Goal: Task Accomplishment & Management: Use online tool/utility

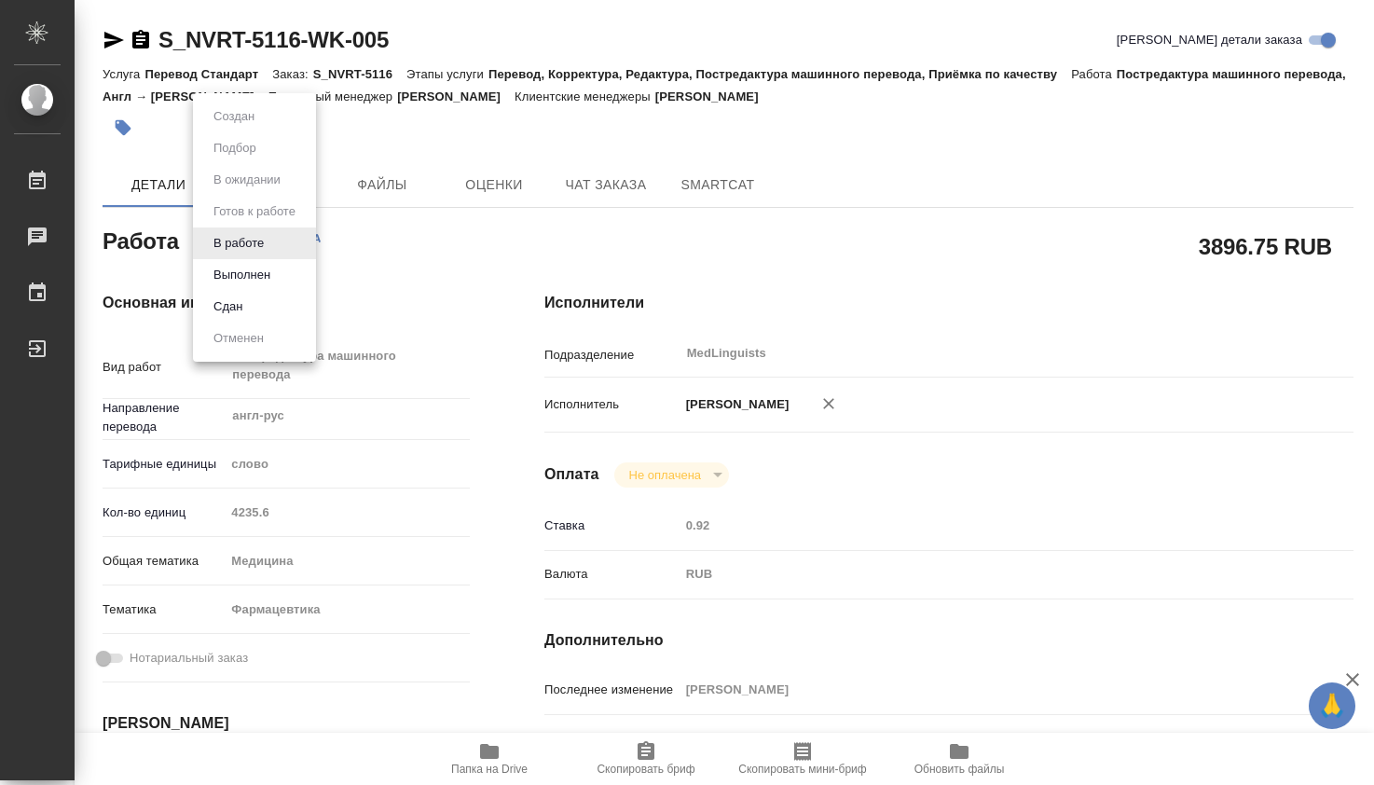
click at [284, 241] on body "🙏 .cls-1 fill:#fff; AWATERA Dmitrieva Olga Работы 0 Чаты График Выйти S_NVRT-51…" at bounding box center [687, 392] width 1374 height 785
click at [274, 267] on button "Выполнен" at bounding box center [242, 275] width 68 height 21
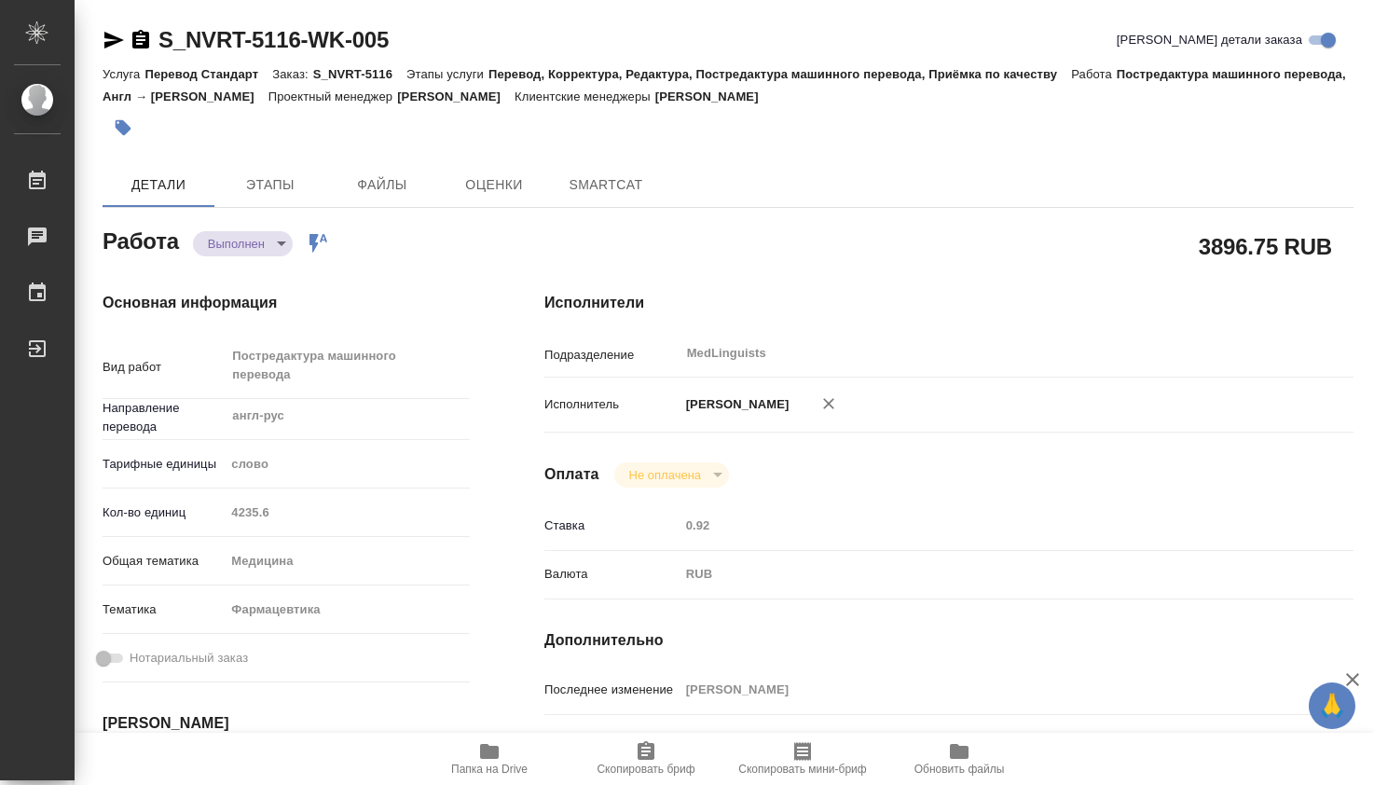
type textarea "x"
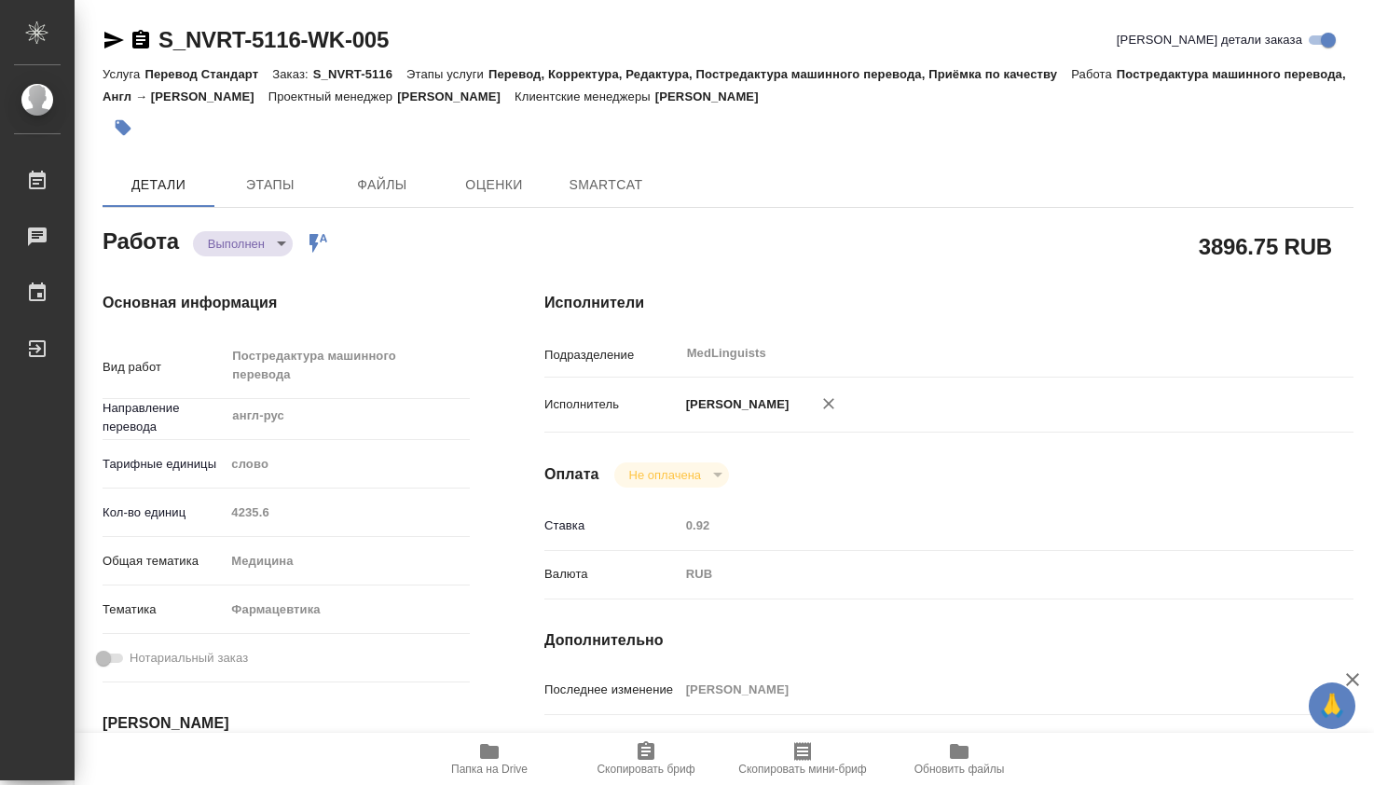
type textarea "x"
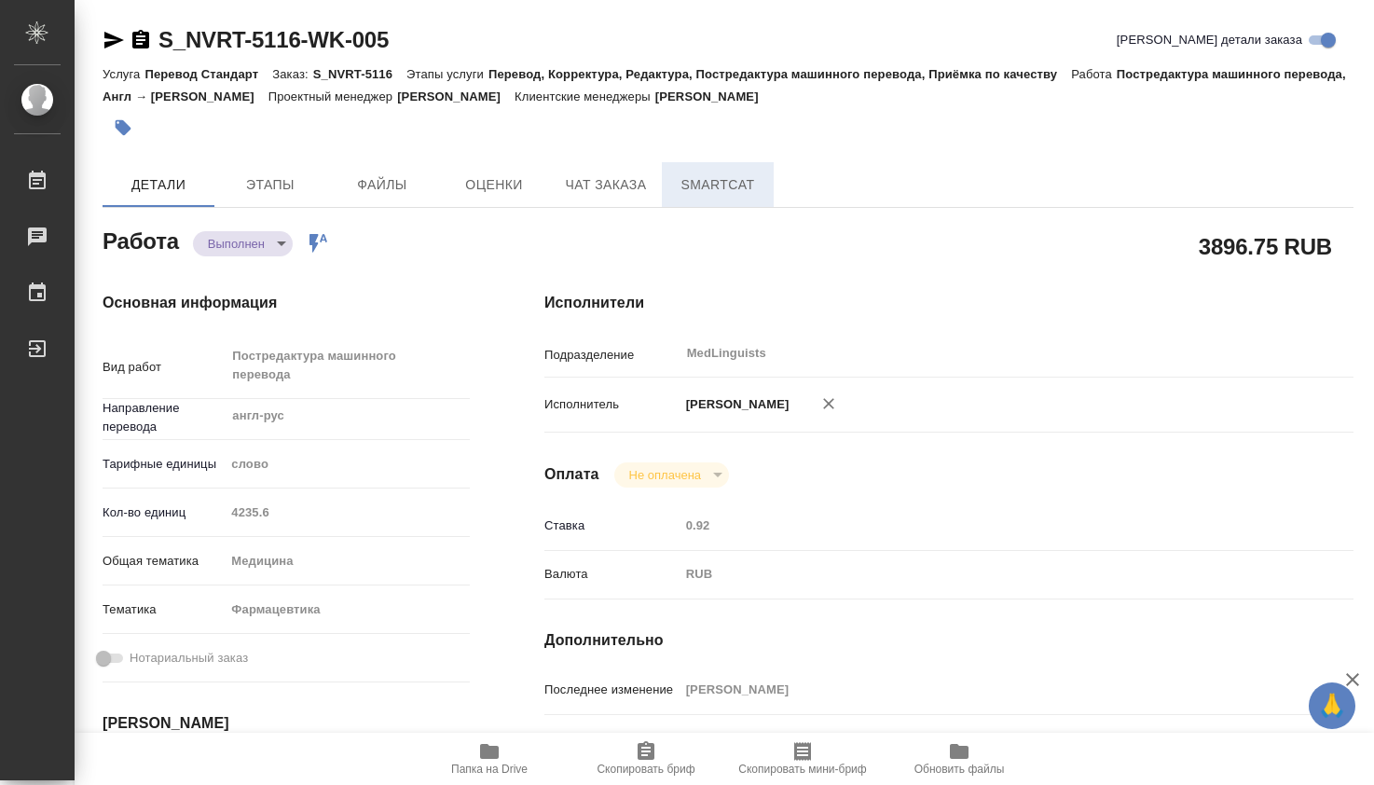
type textarea "x"
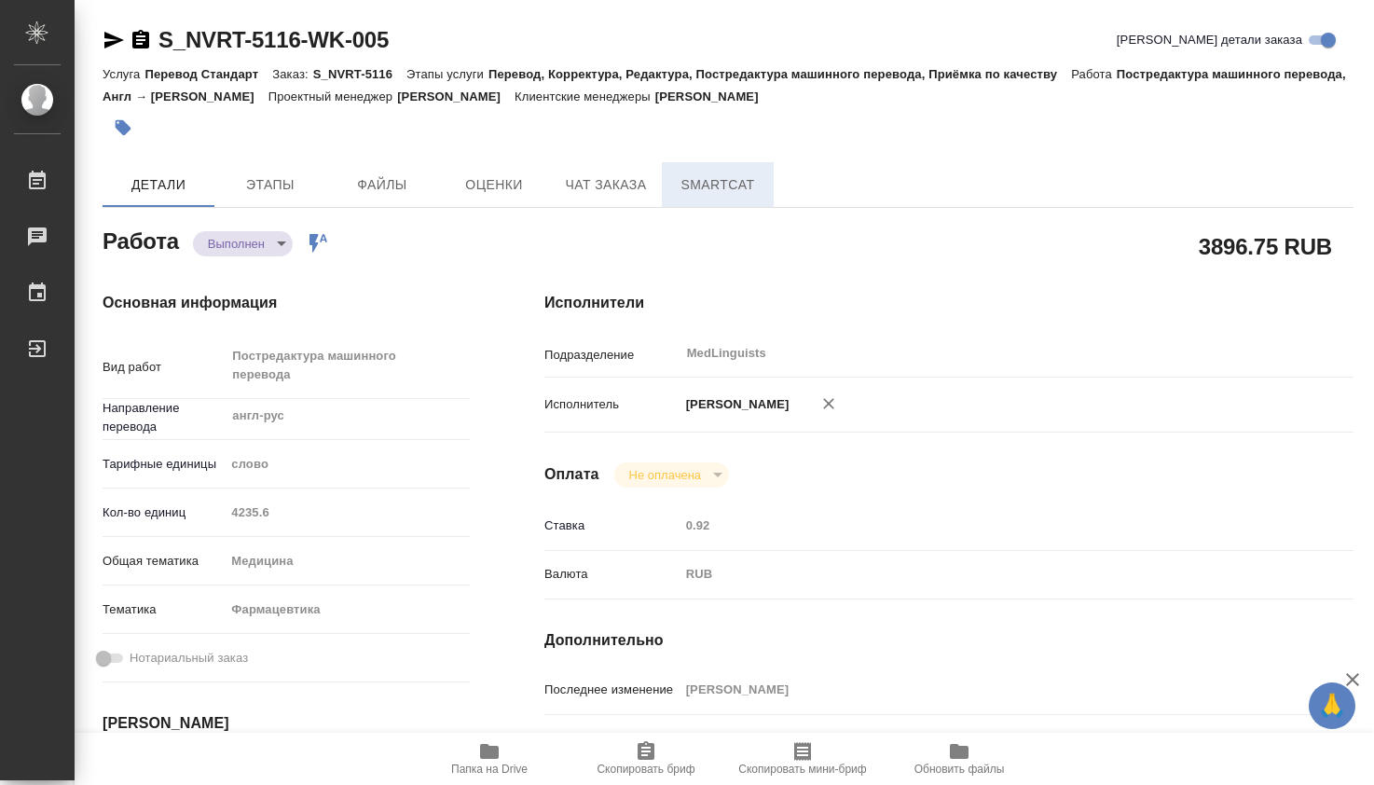
click at [713, 191] on span "SmartCat" at bounding box center [717, 184] width 89 height 23
type textarea "x"
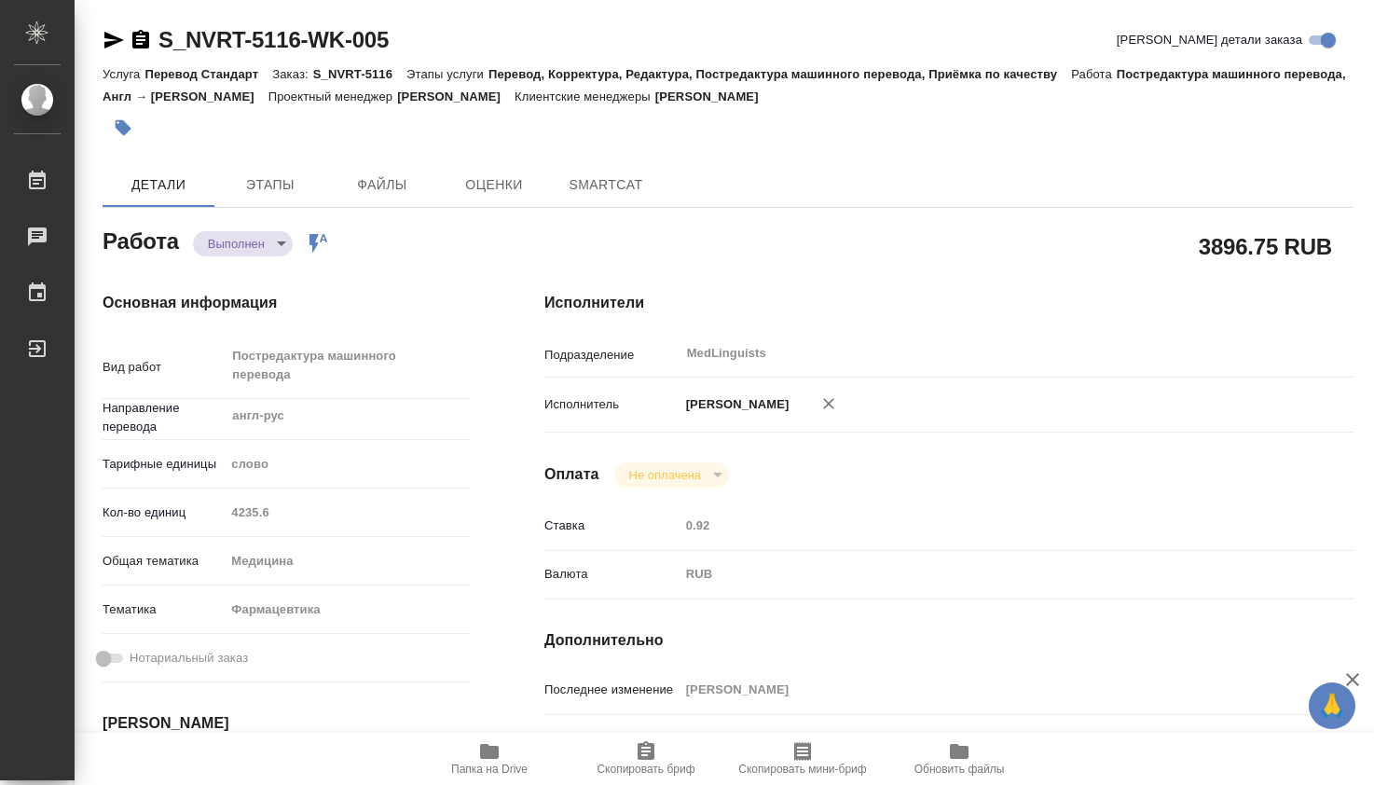
type textarea "x"
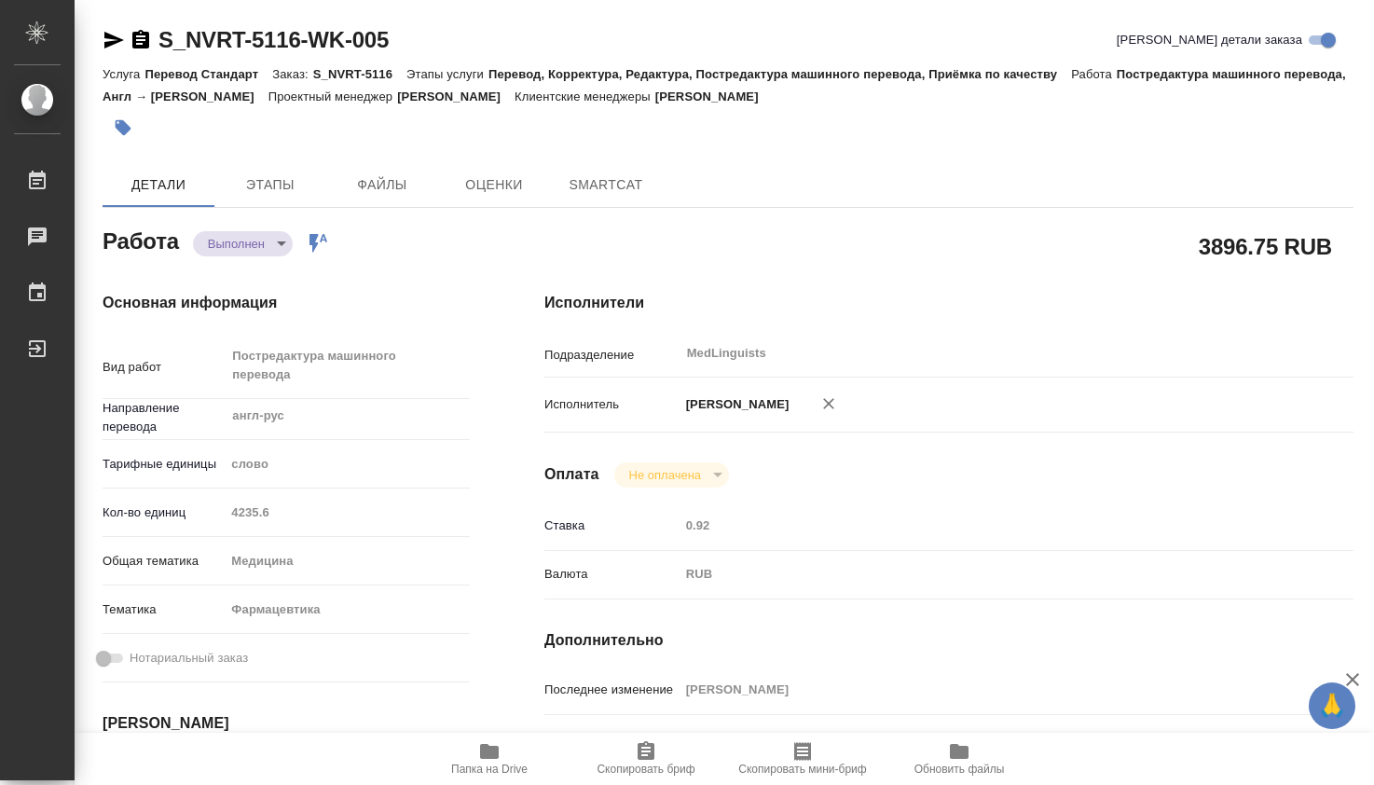
type textarea "x"
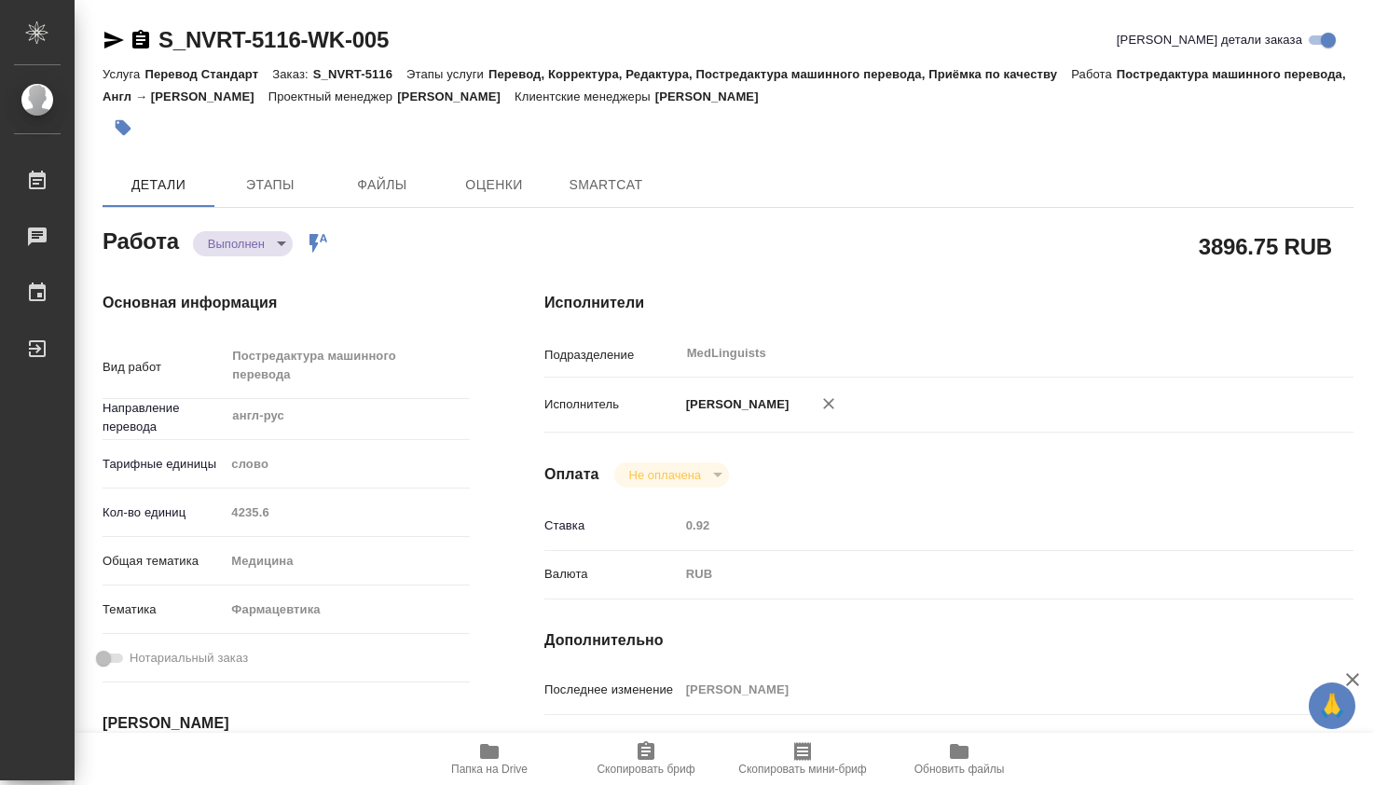
type textarea "x"
click at [691, 178] on span "SmartCat" at bounding box center [717, 184] width 89 height 23
type textarea "x"
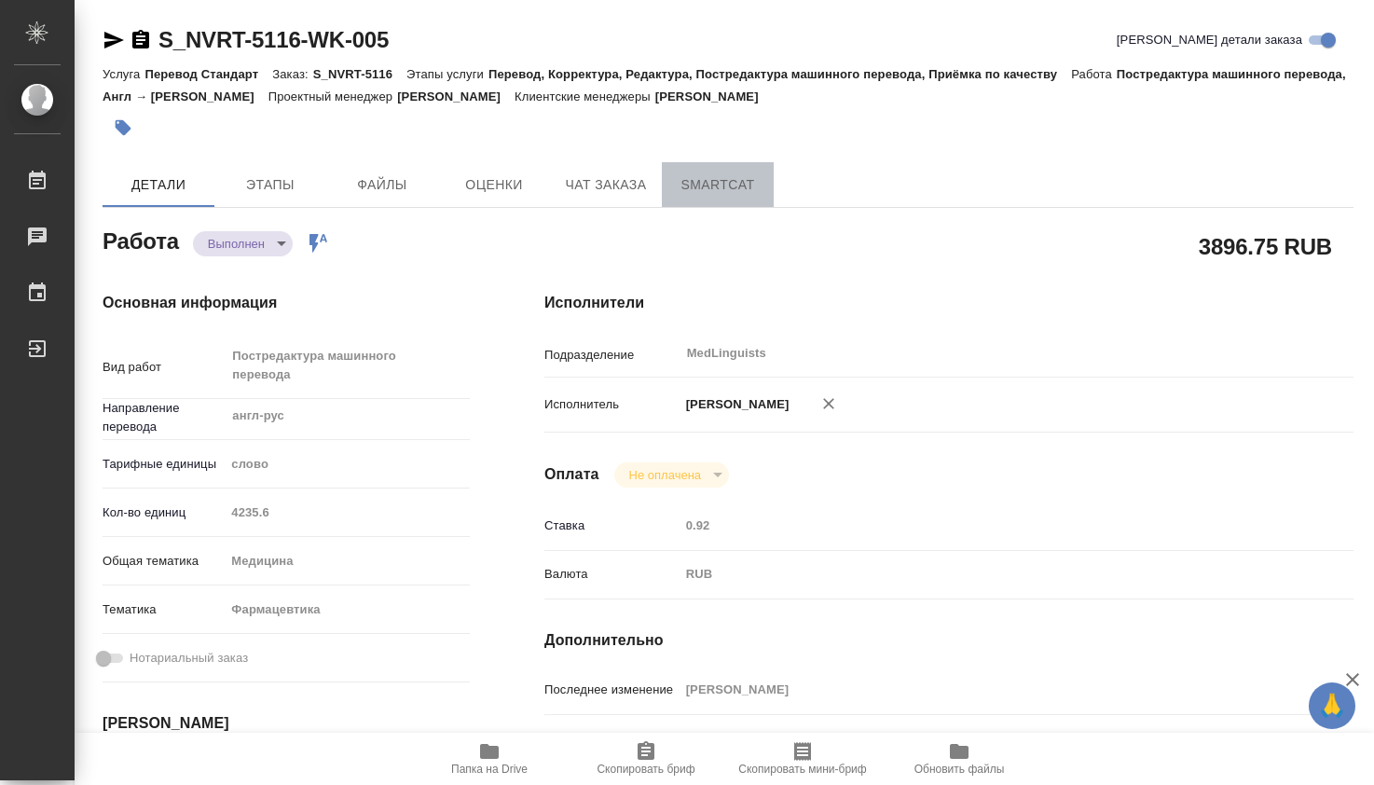
type textarea "x"
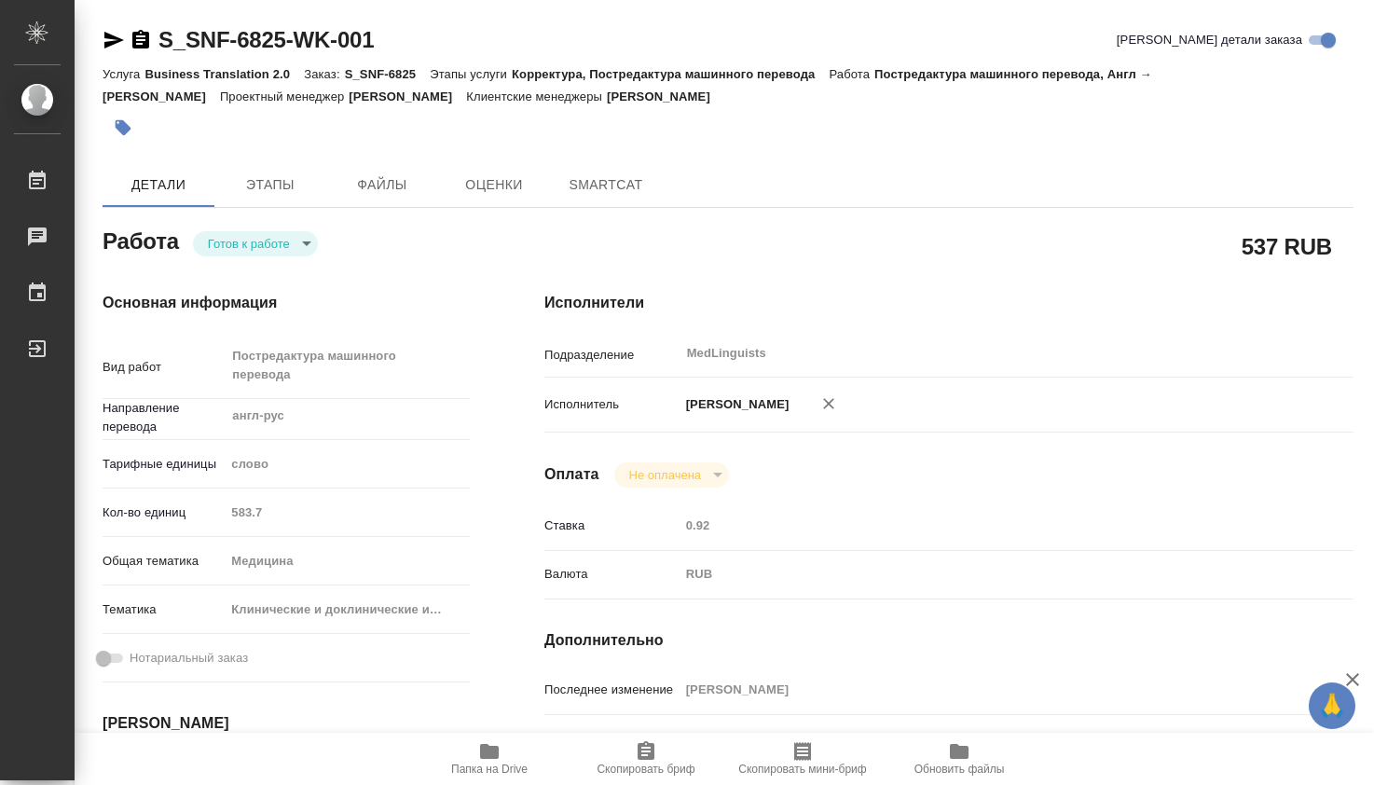
type textarea "x"
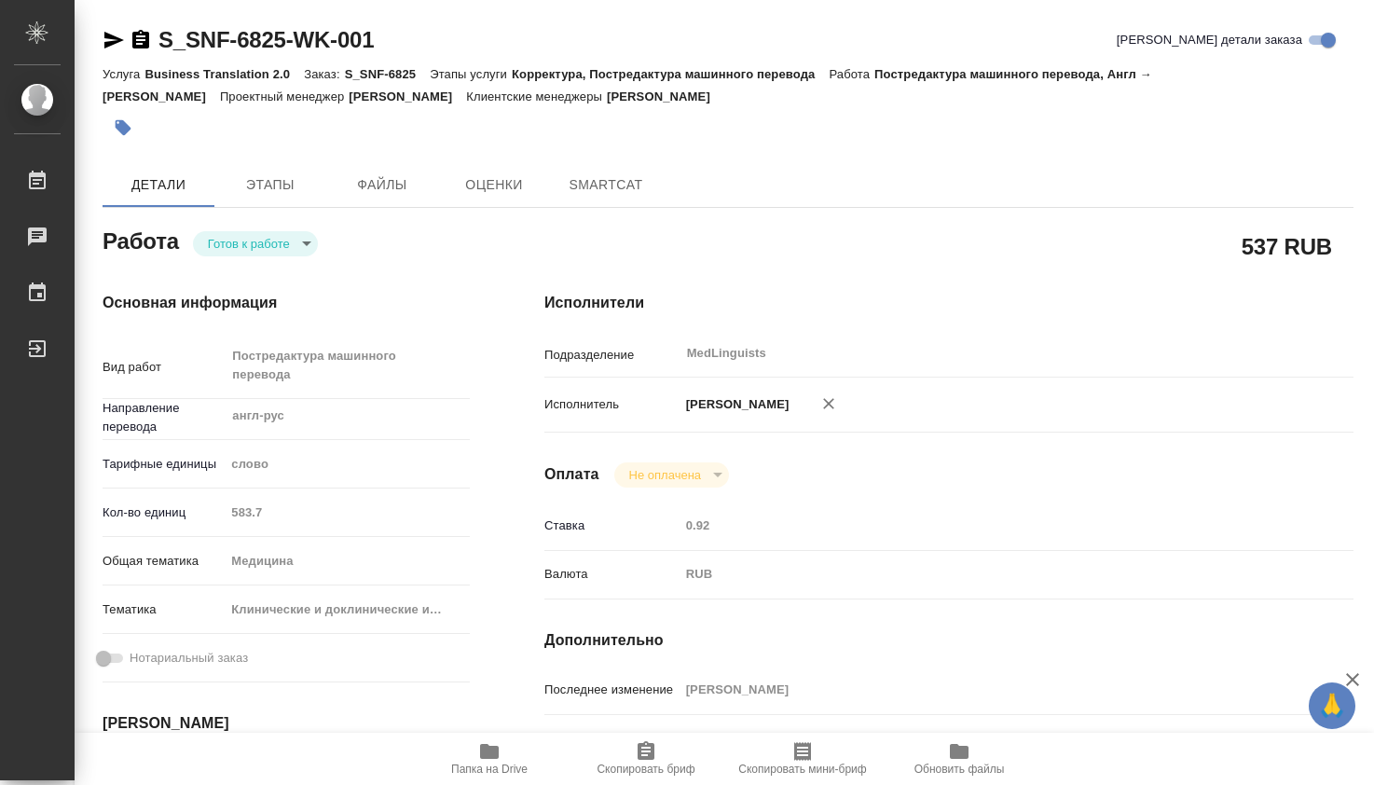
type textarea "x"
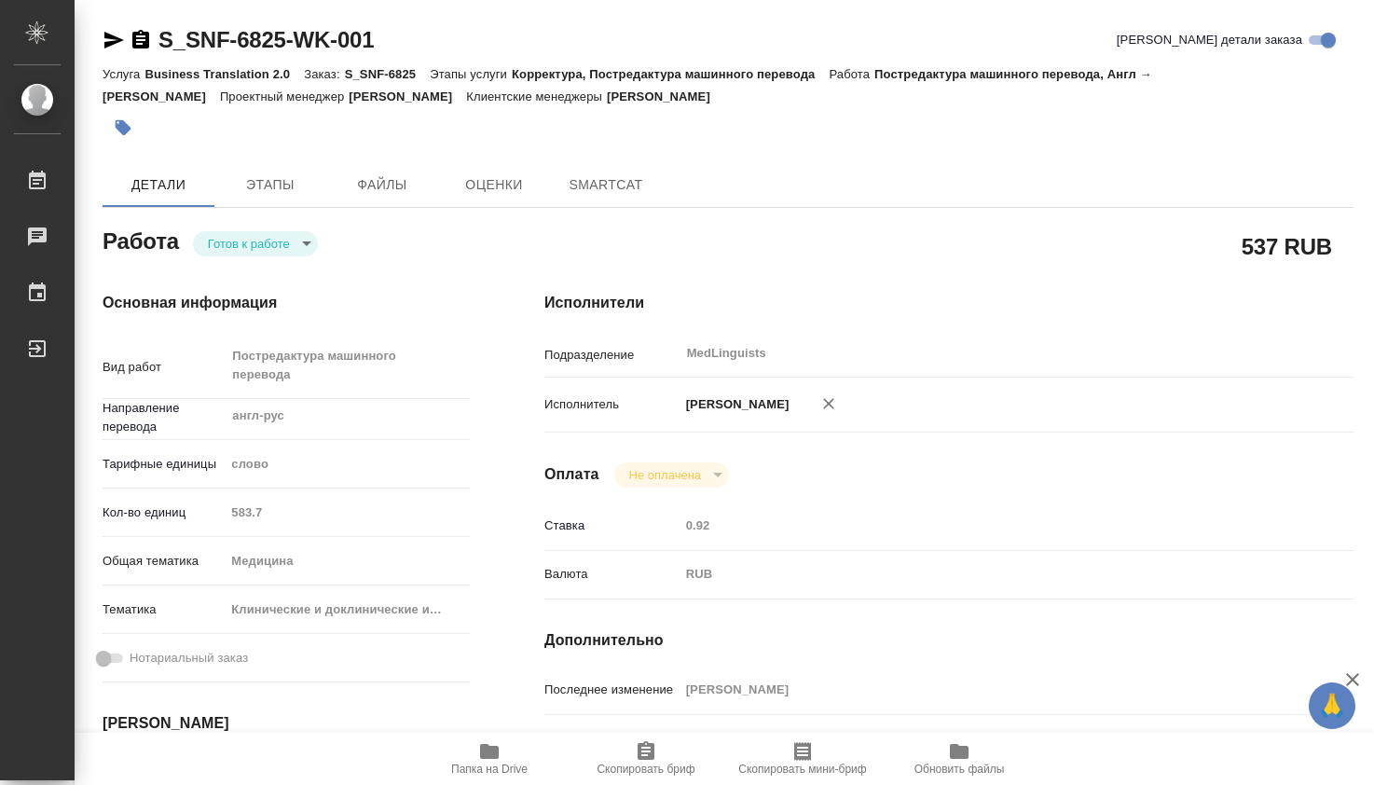
type textarea "x"
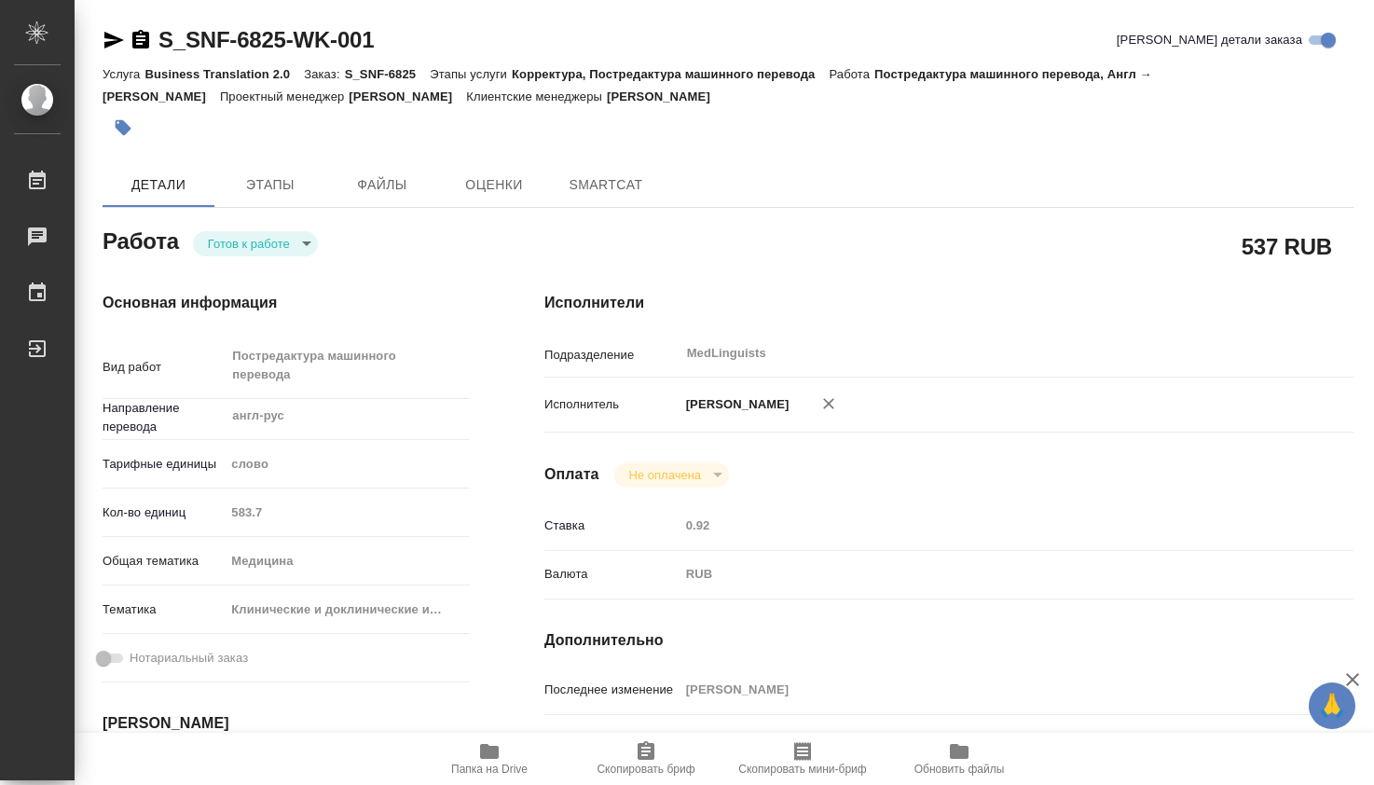
scroll to position [621, 0]
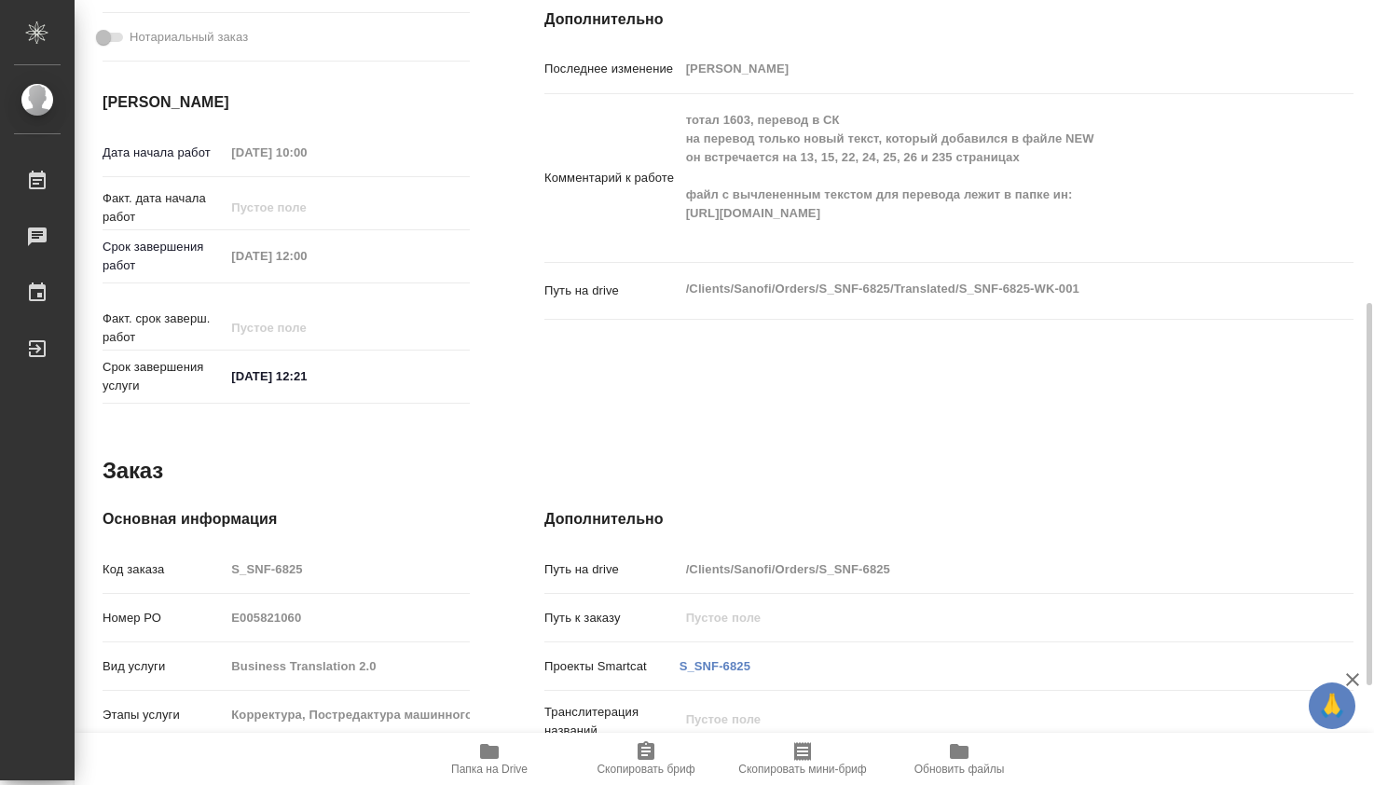
type textarea "x"
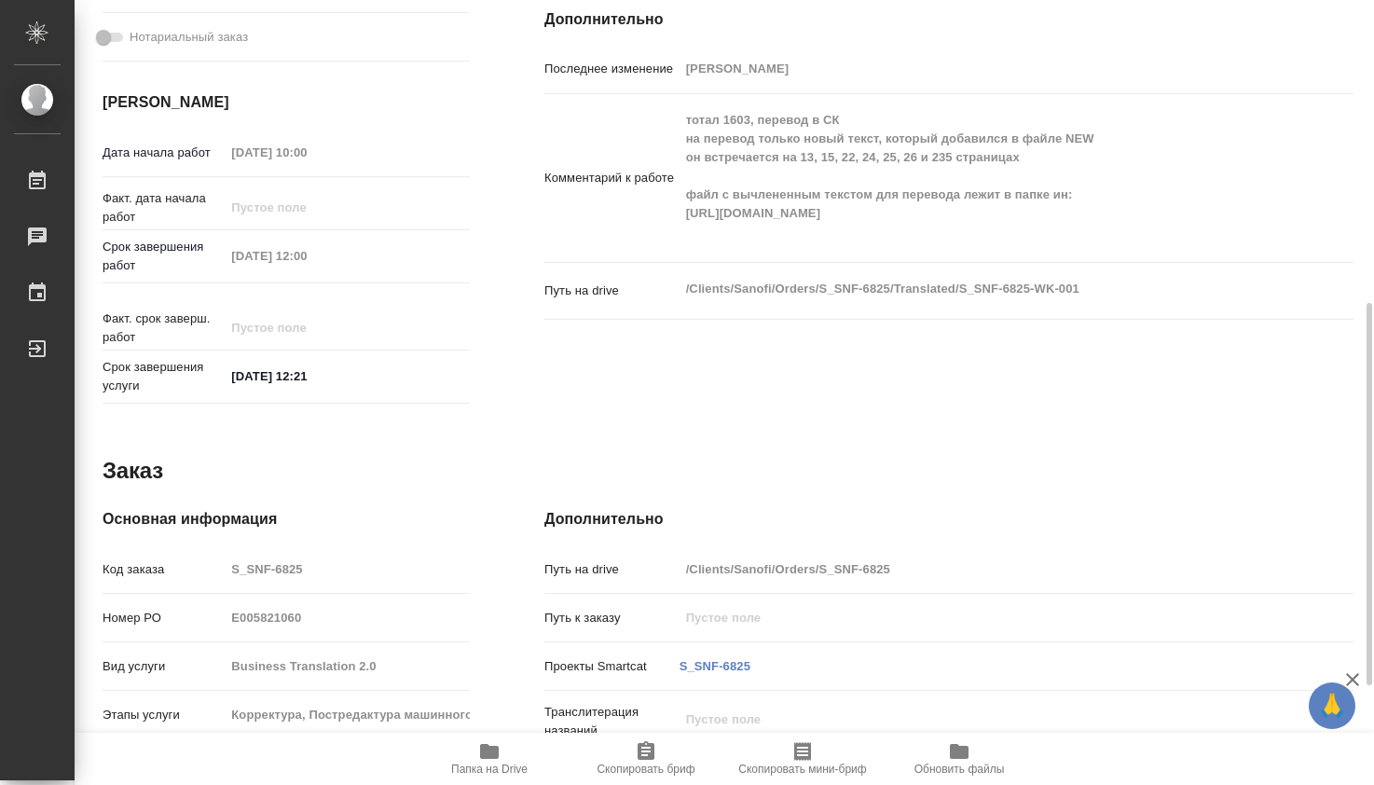
scroll to position [0, 0]
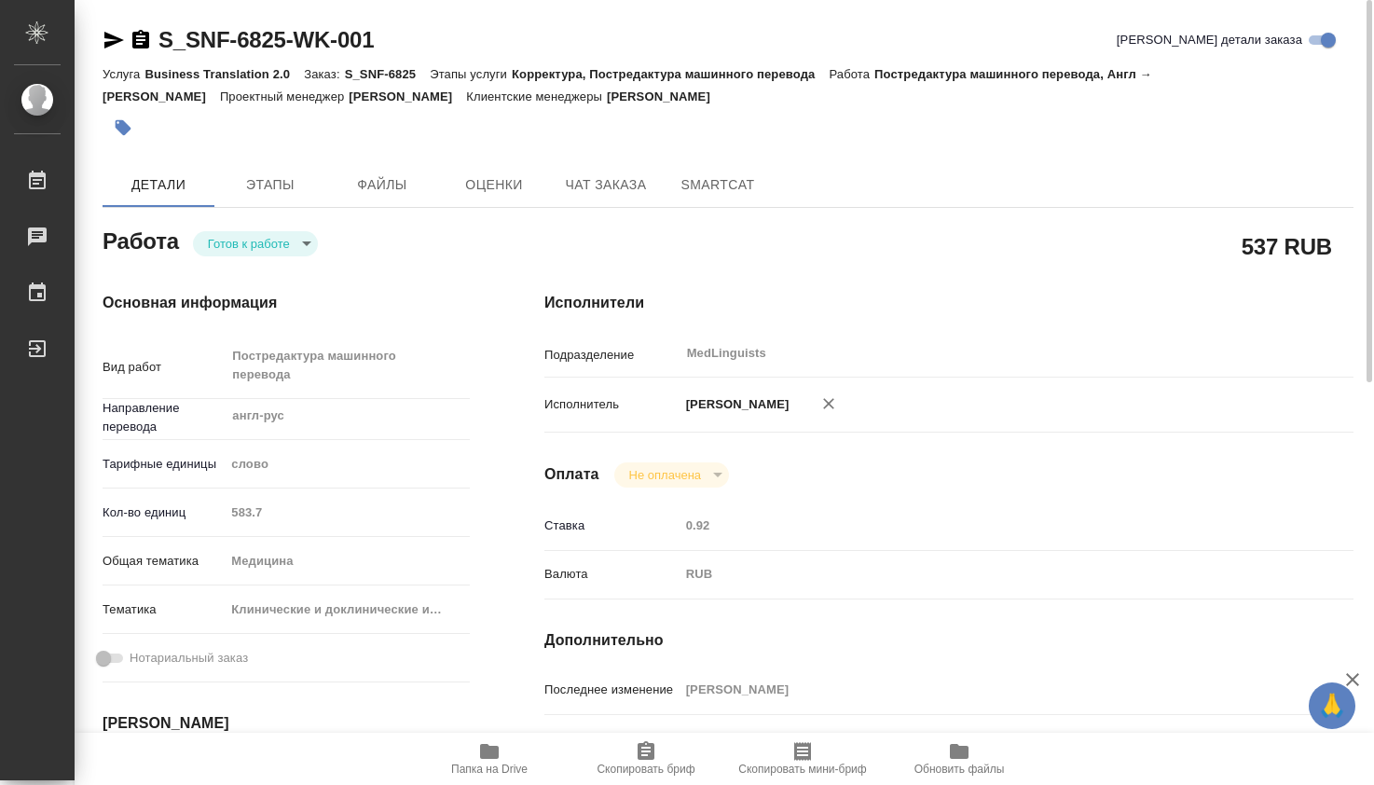
type textarea "x"
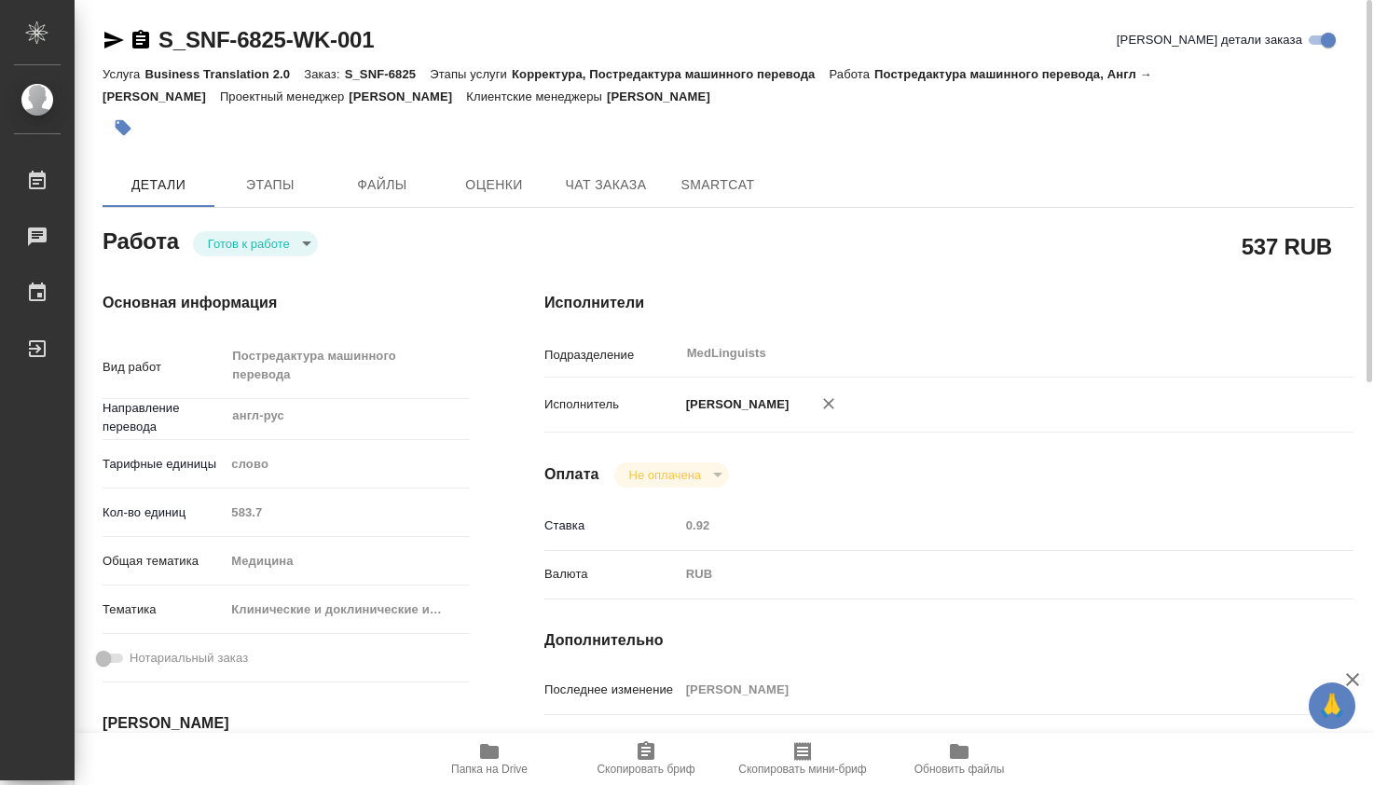
click at [306, 247] on body "🙏 .cls-1 fill:#fff; AWATERA Dmitrieva Olga Работы Чаты График Выйти S_SNF-6825-…" at bounding box center [687, 392] width 1374 height 785
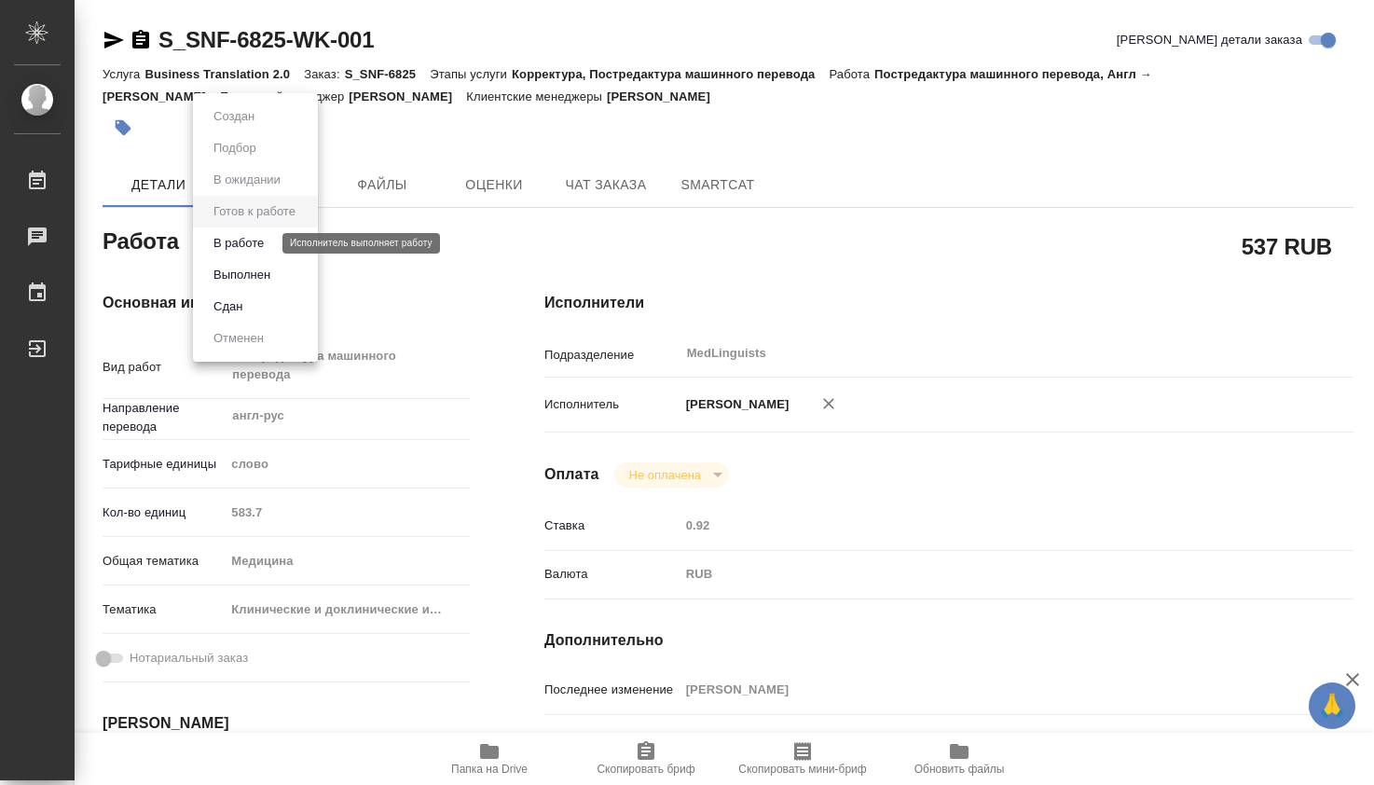
click at [249, 239] on button "В работе" at bounding box center [239, 243] width 62 height 21
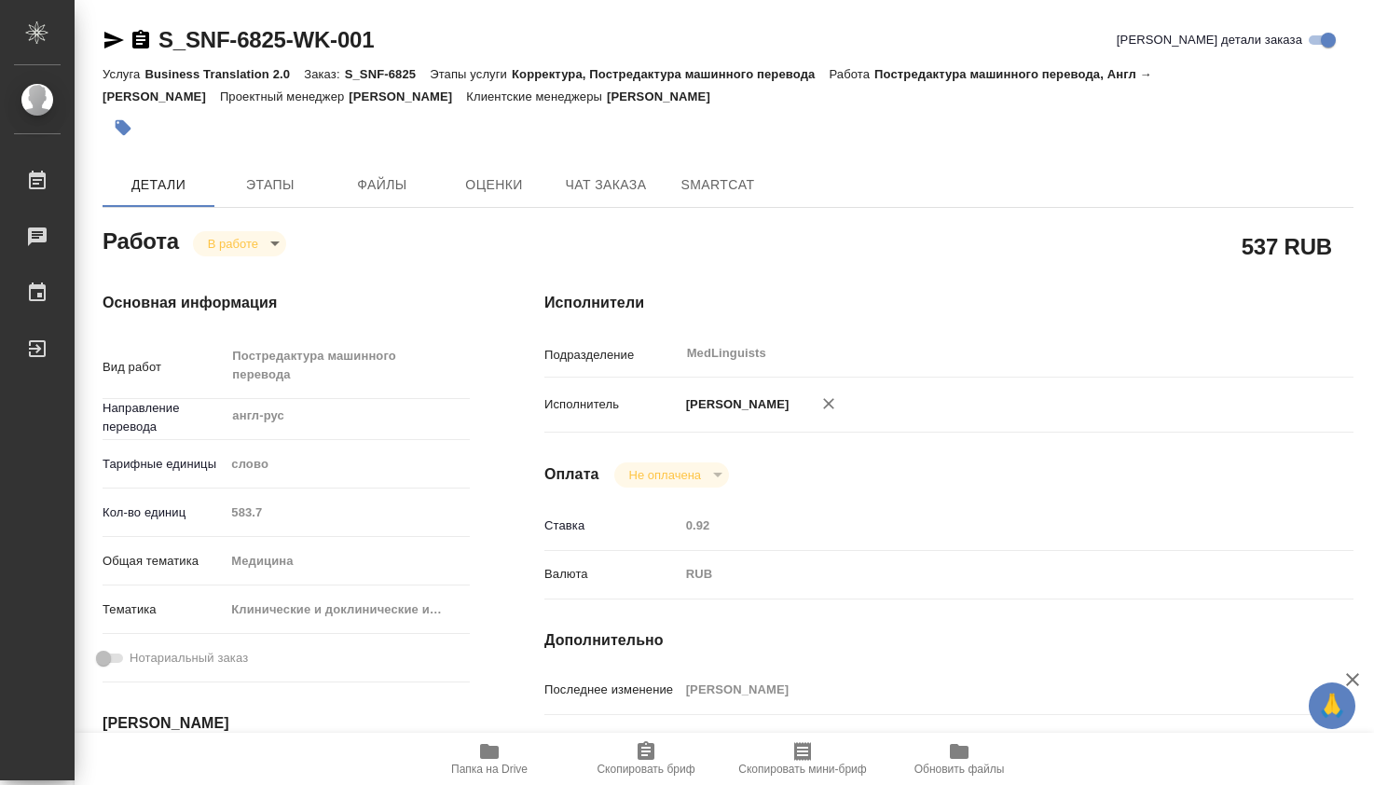
type textarea "x"
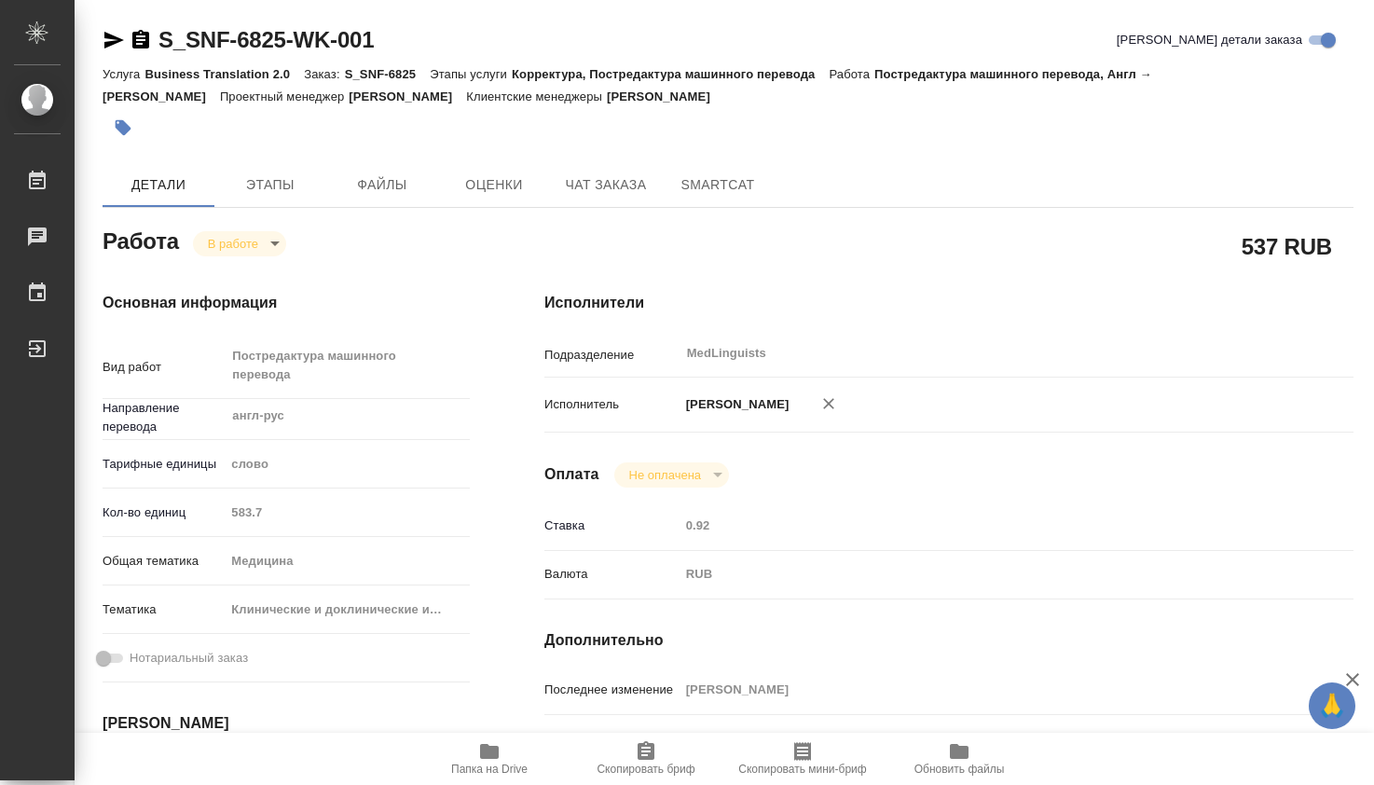
type textarea "x"
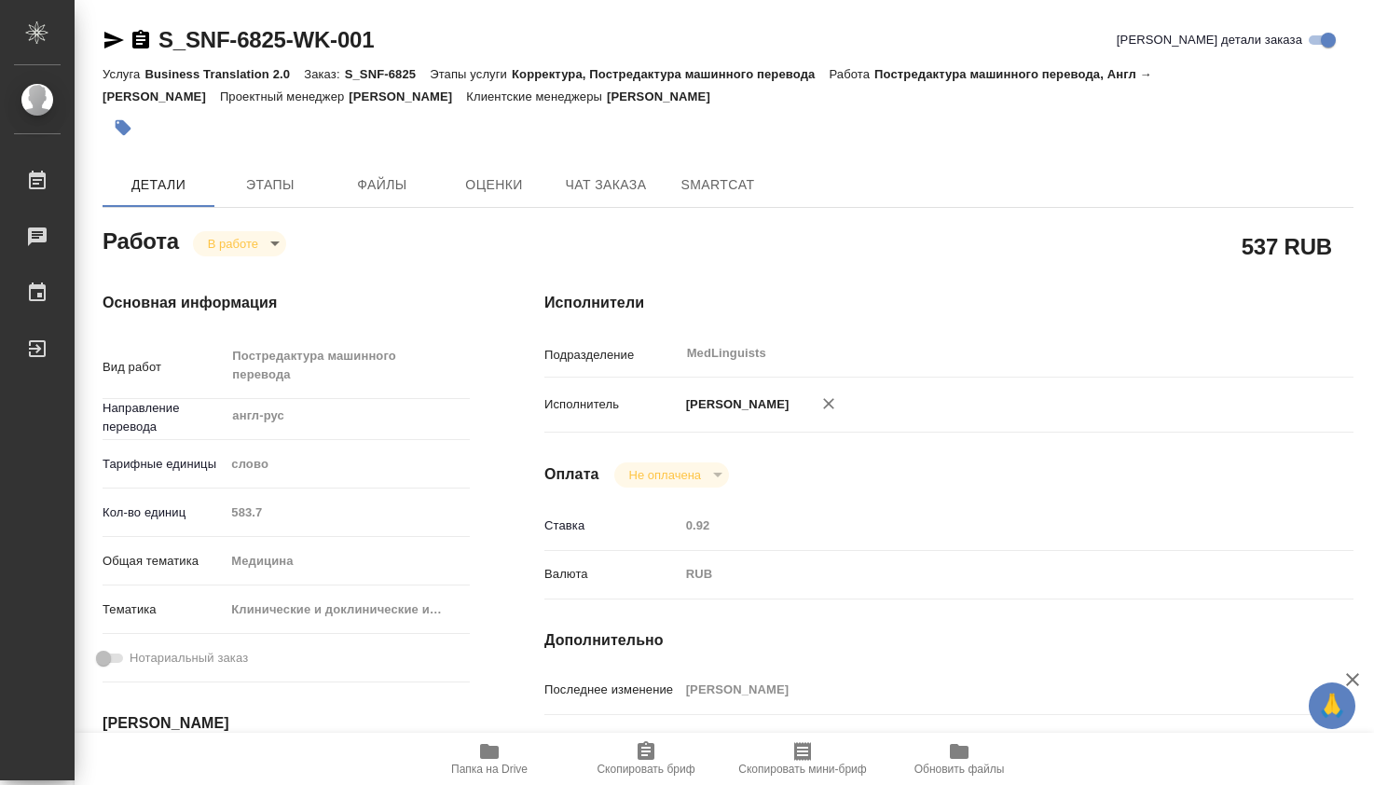
type textarea "x"
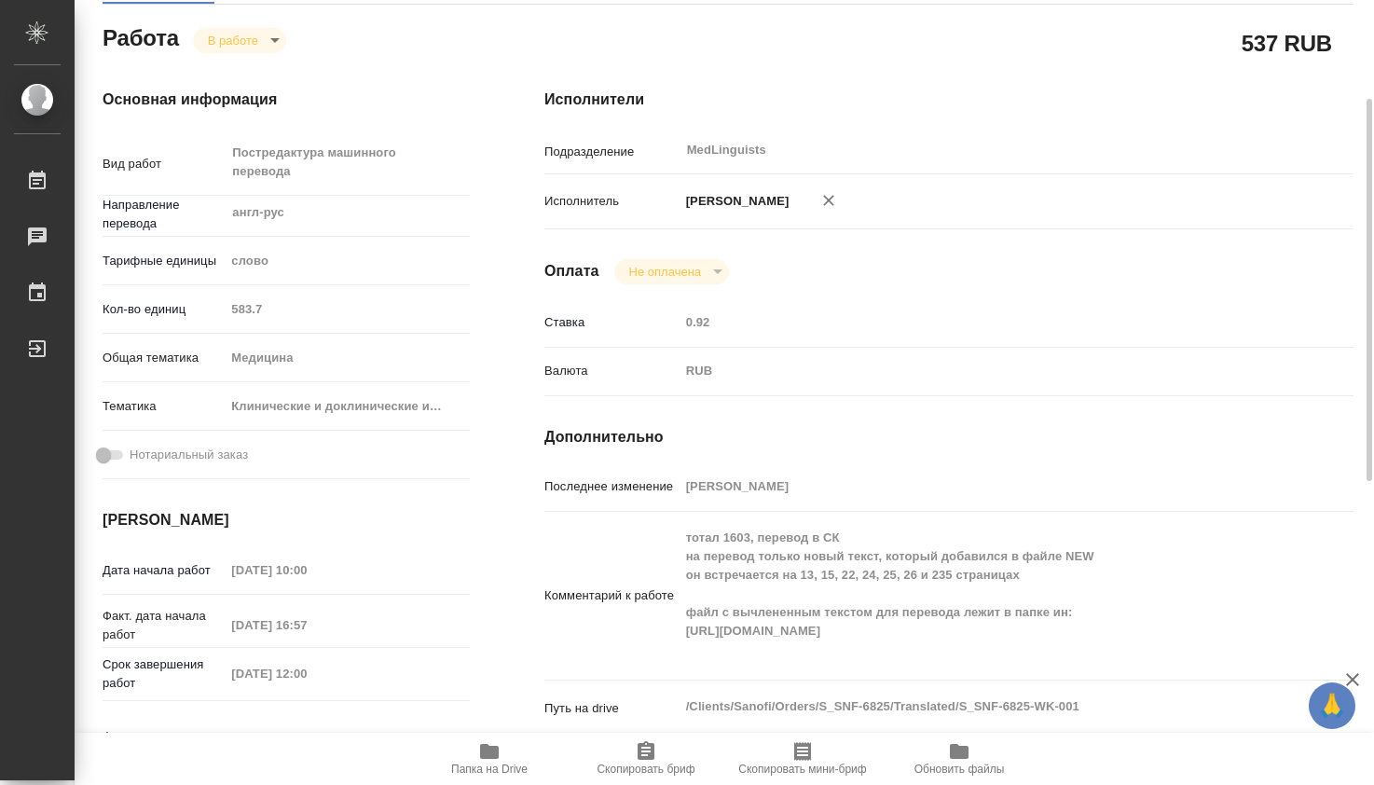
scroll to position [513, 0]
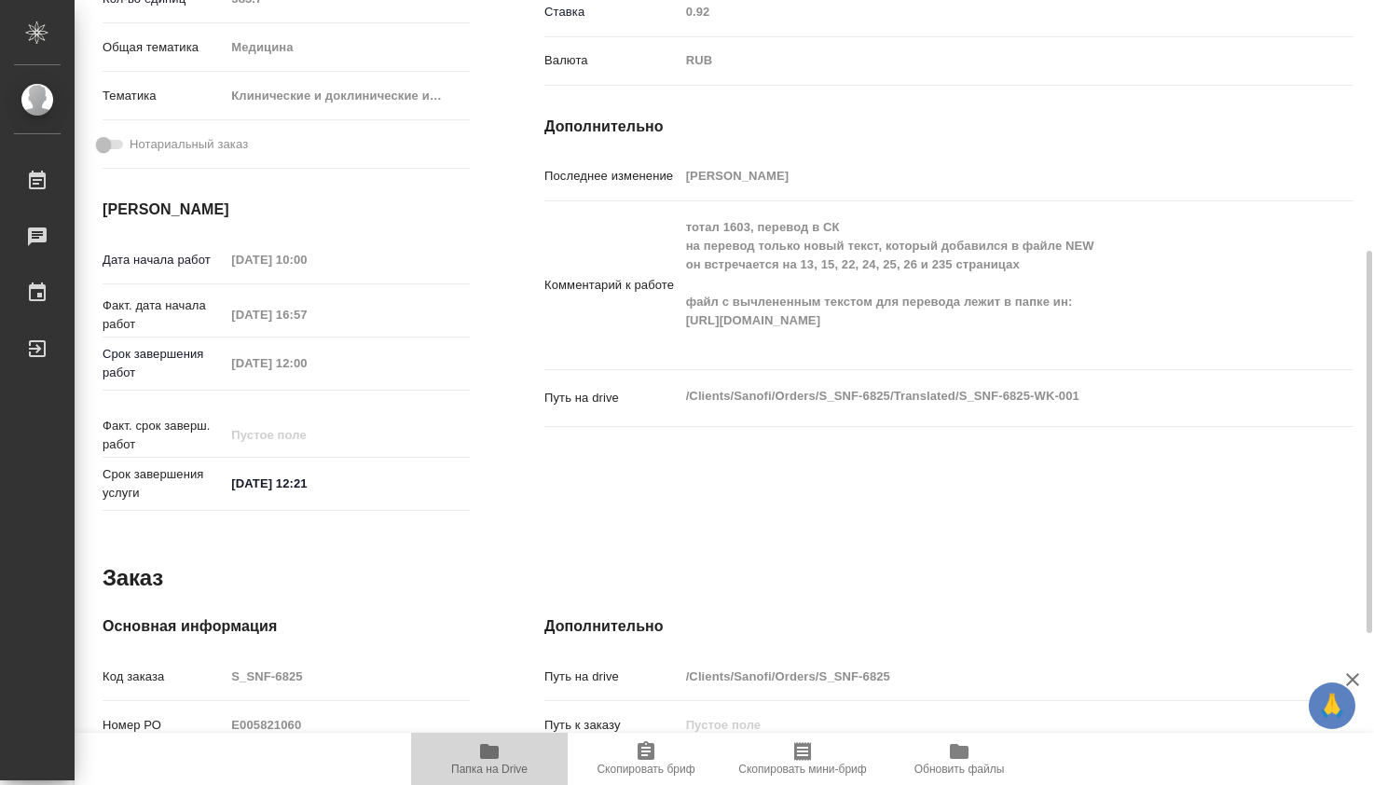
click at [495, 754] on icon "button" at bounding box center [489, 751] width 19 height 15
click at [474, 758] on span "Папка на Drive" at bounding box center [489, 757] width 134 height 35
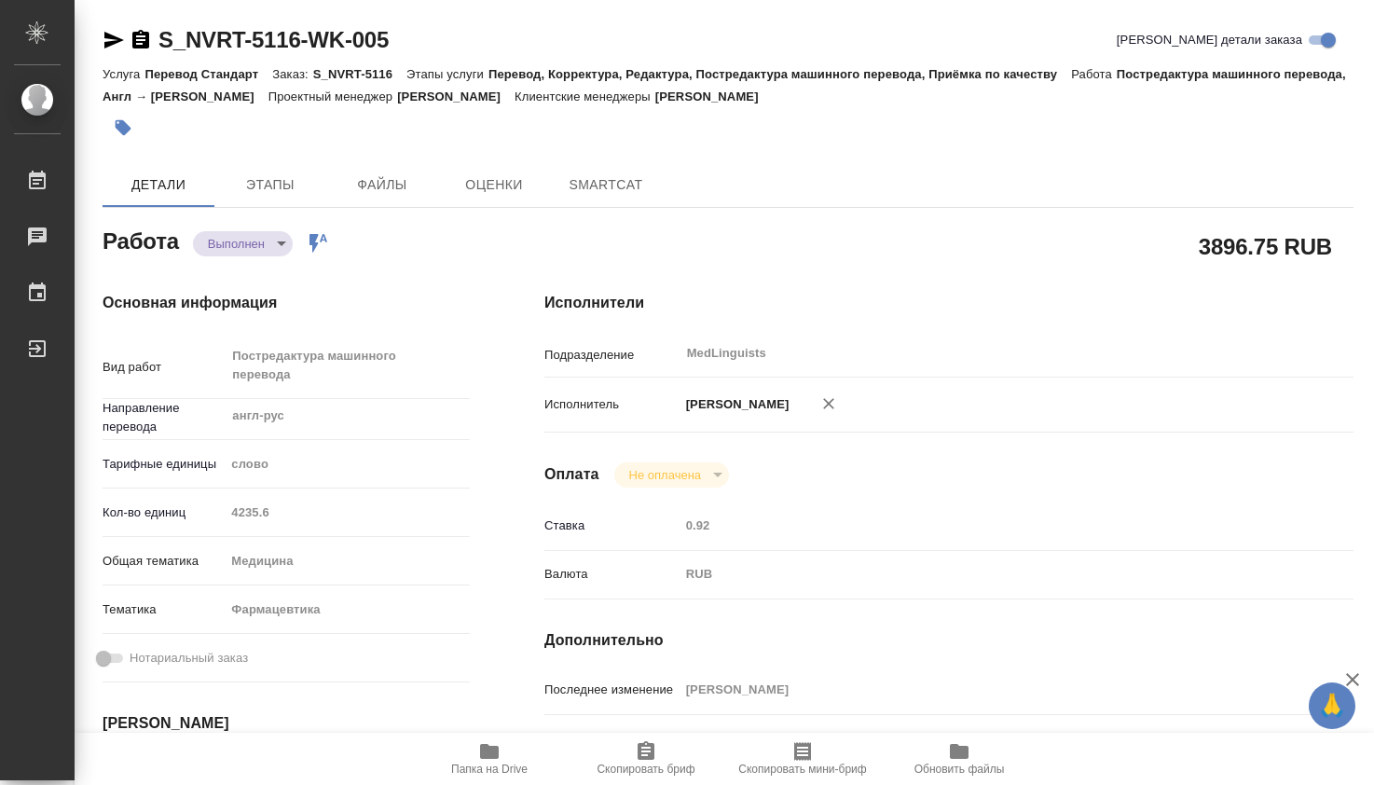
type textarea "x"
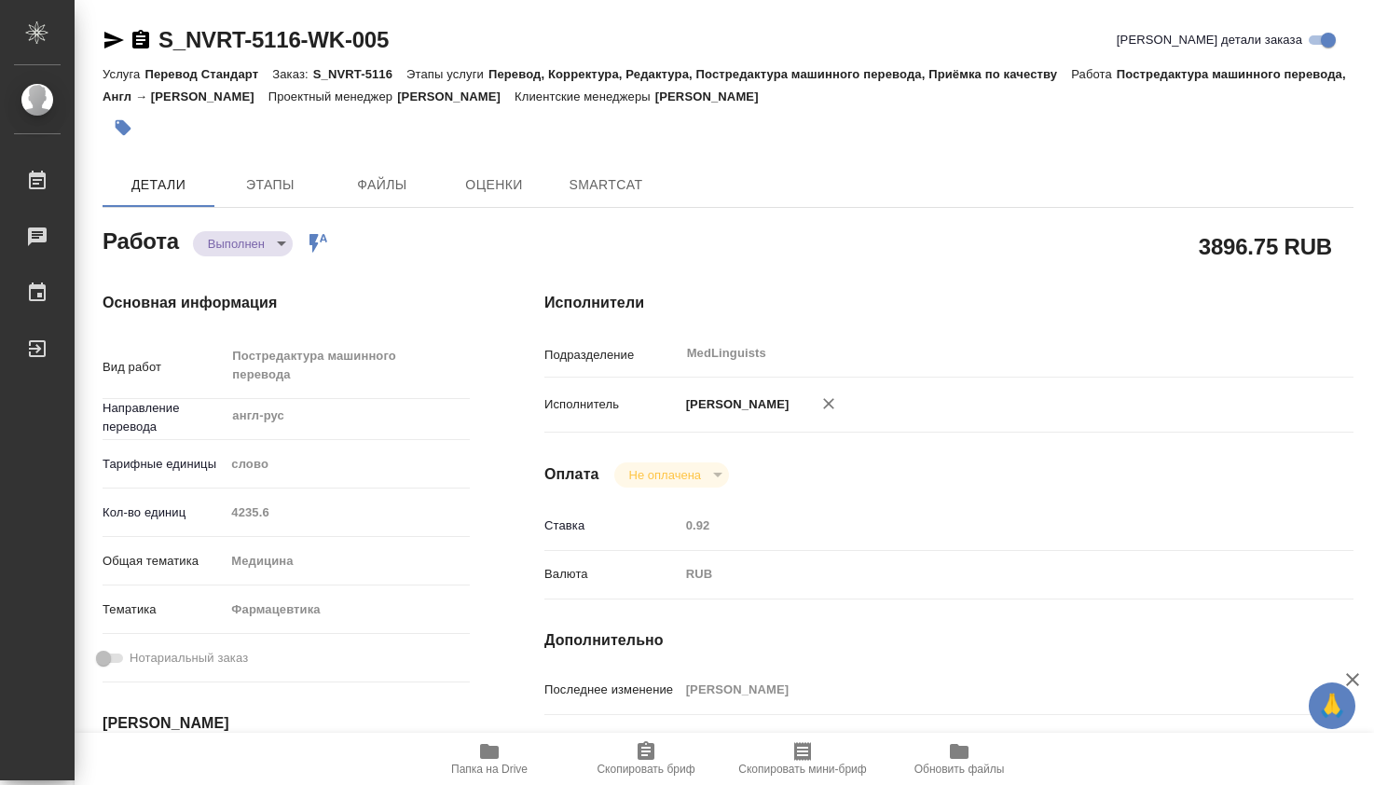
type textarea "x"
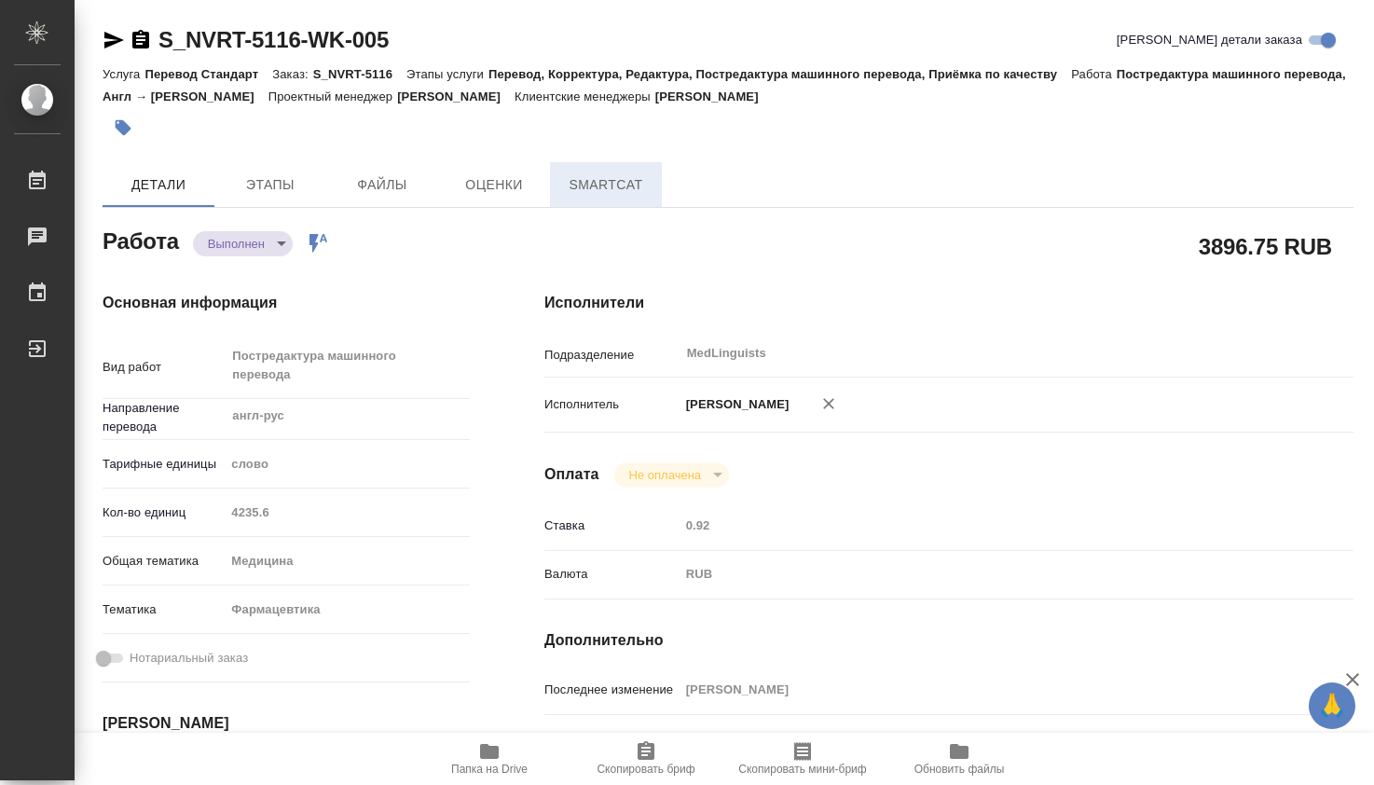
type textarea "x"
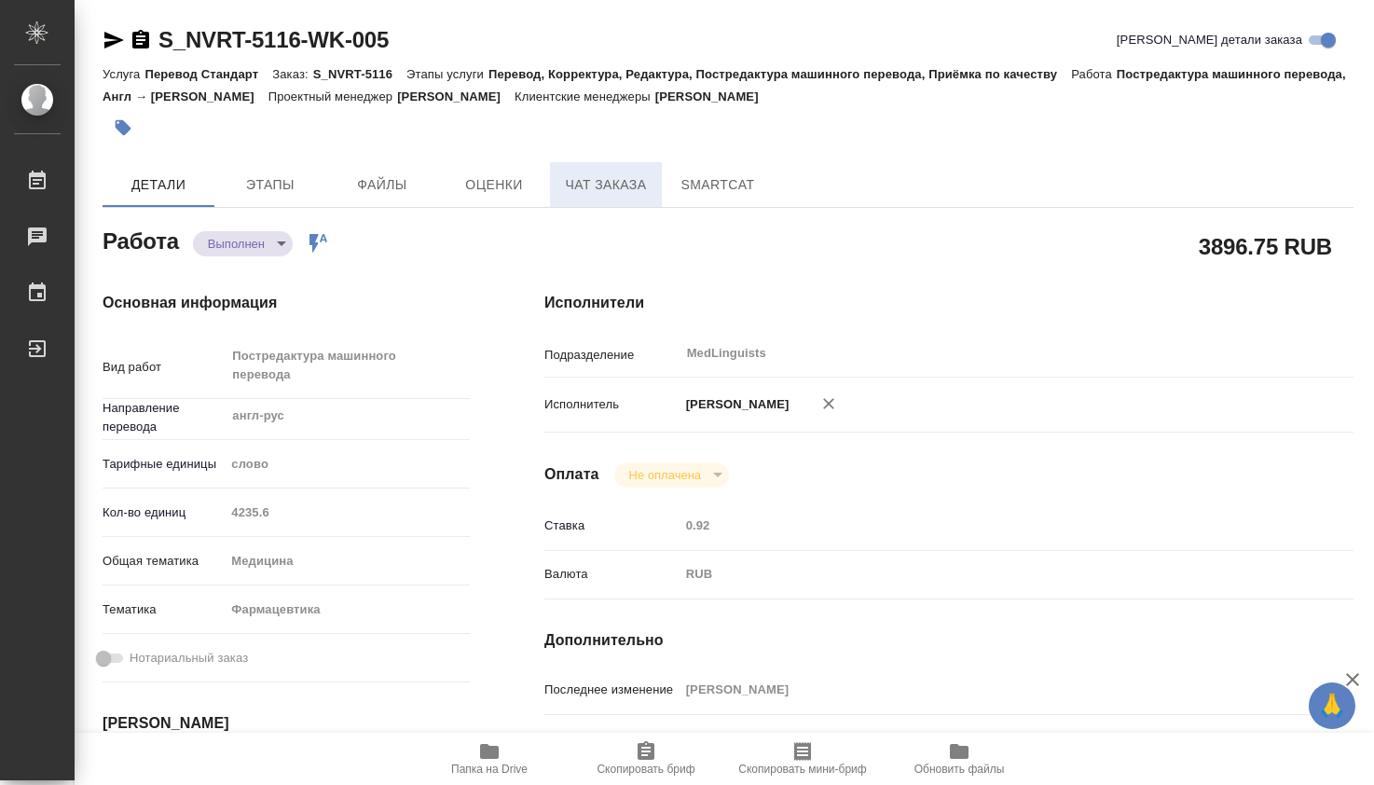
click at [649, 183] on span "Чат заказа" at bounding box center [605, 184] width 89 height 23
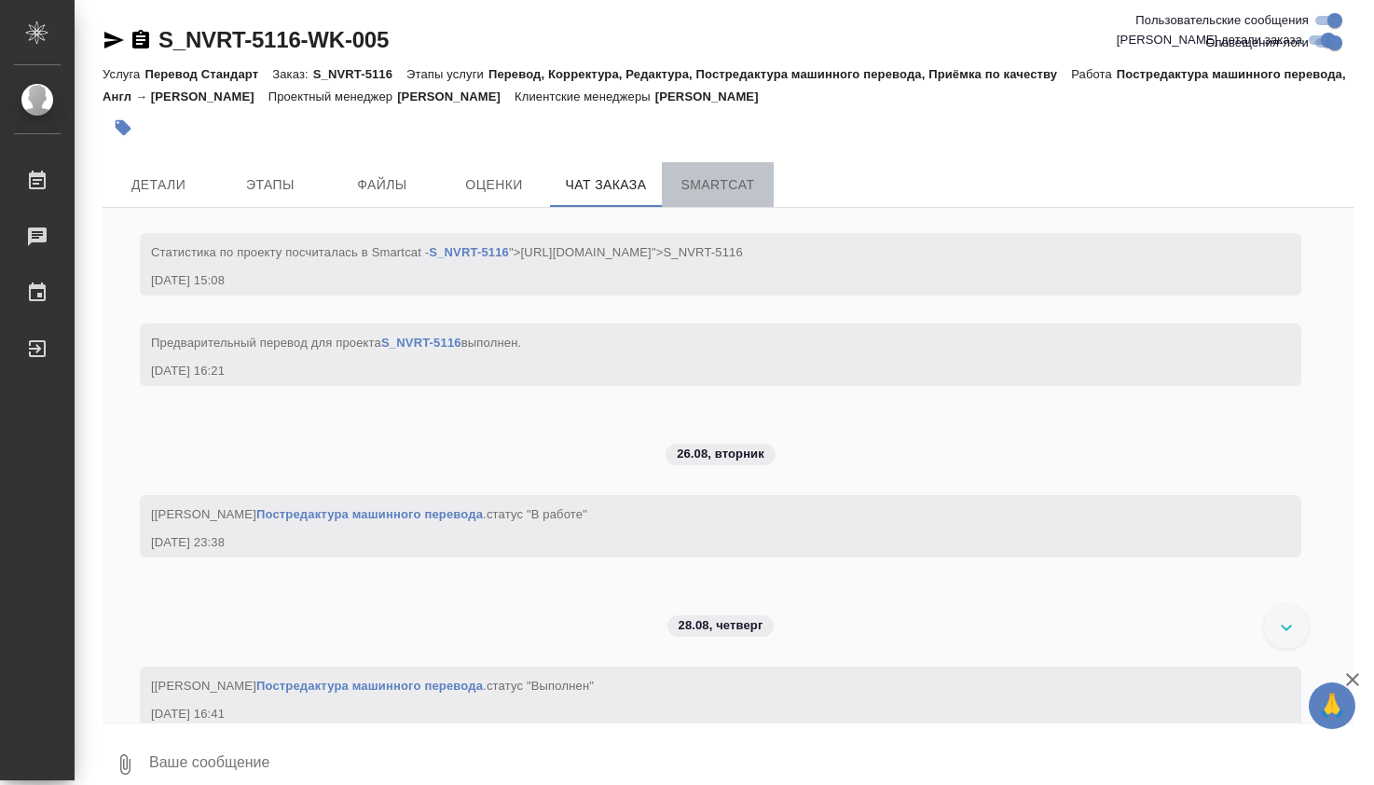
click at [713, 184] on span "SmartCat" at bounding box center [717, 184] width 89 height 23
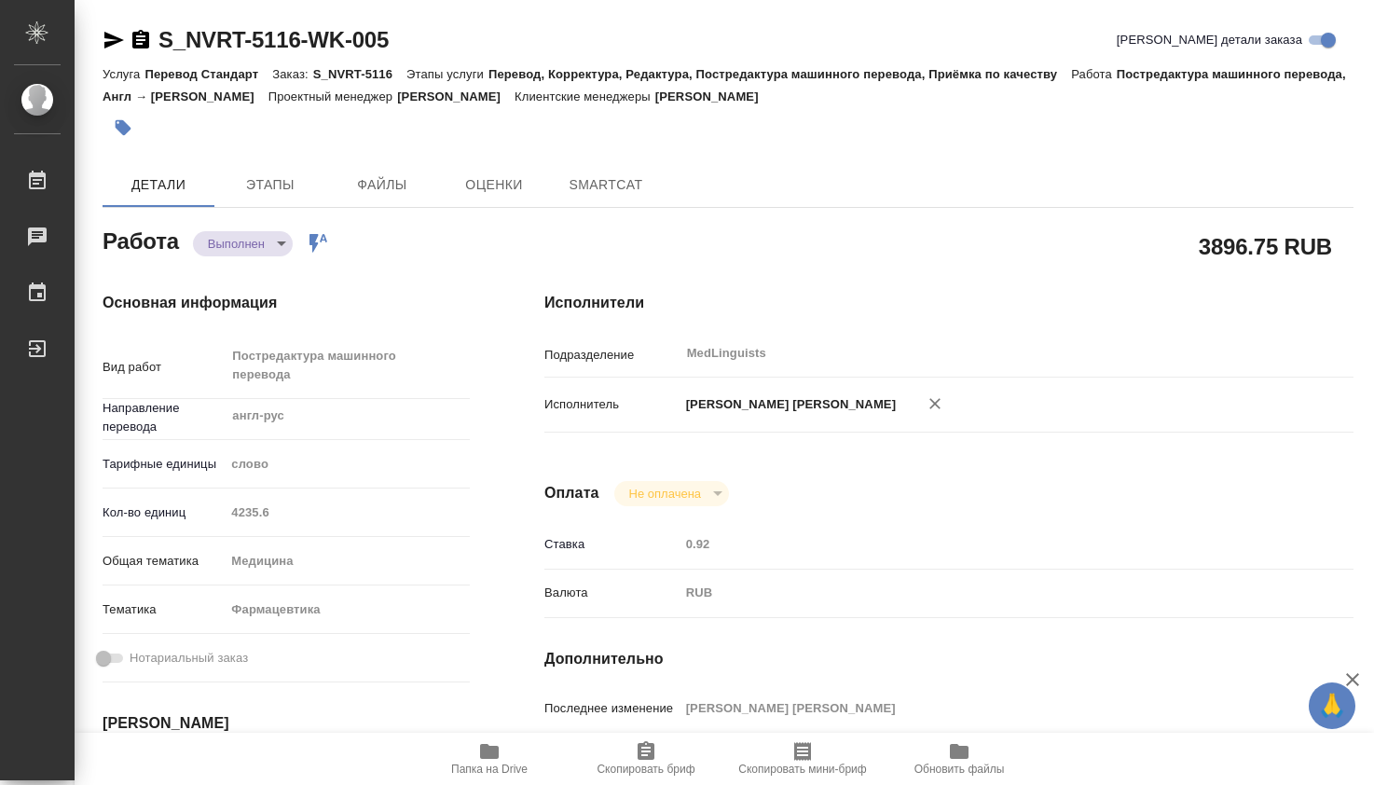
type textarea "x"
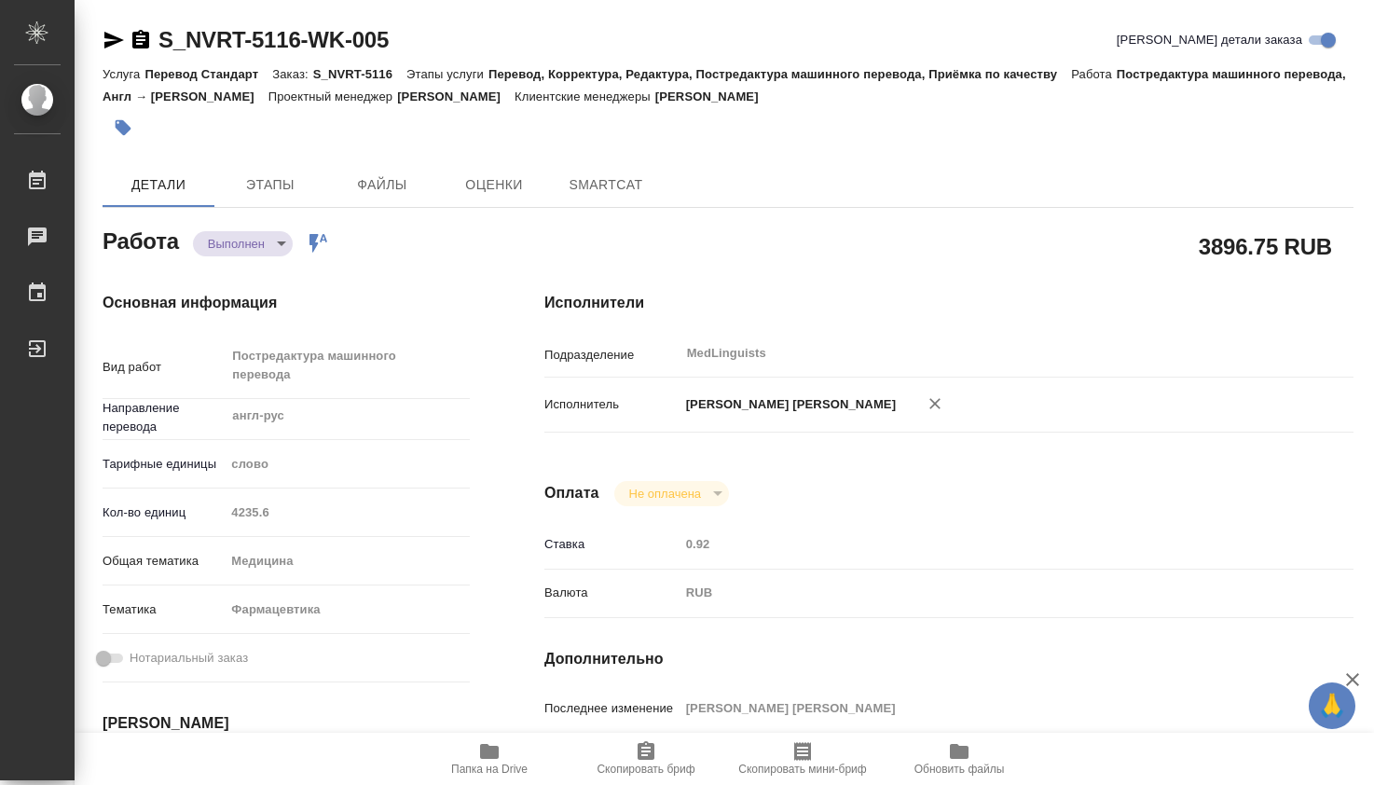
type textarea "x"
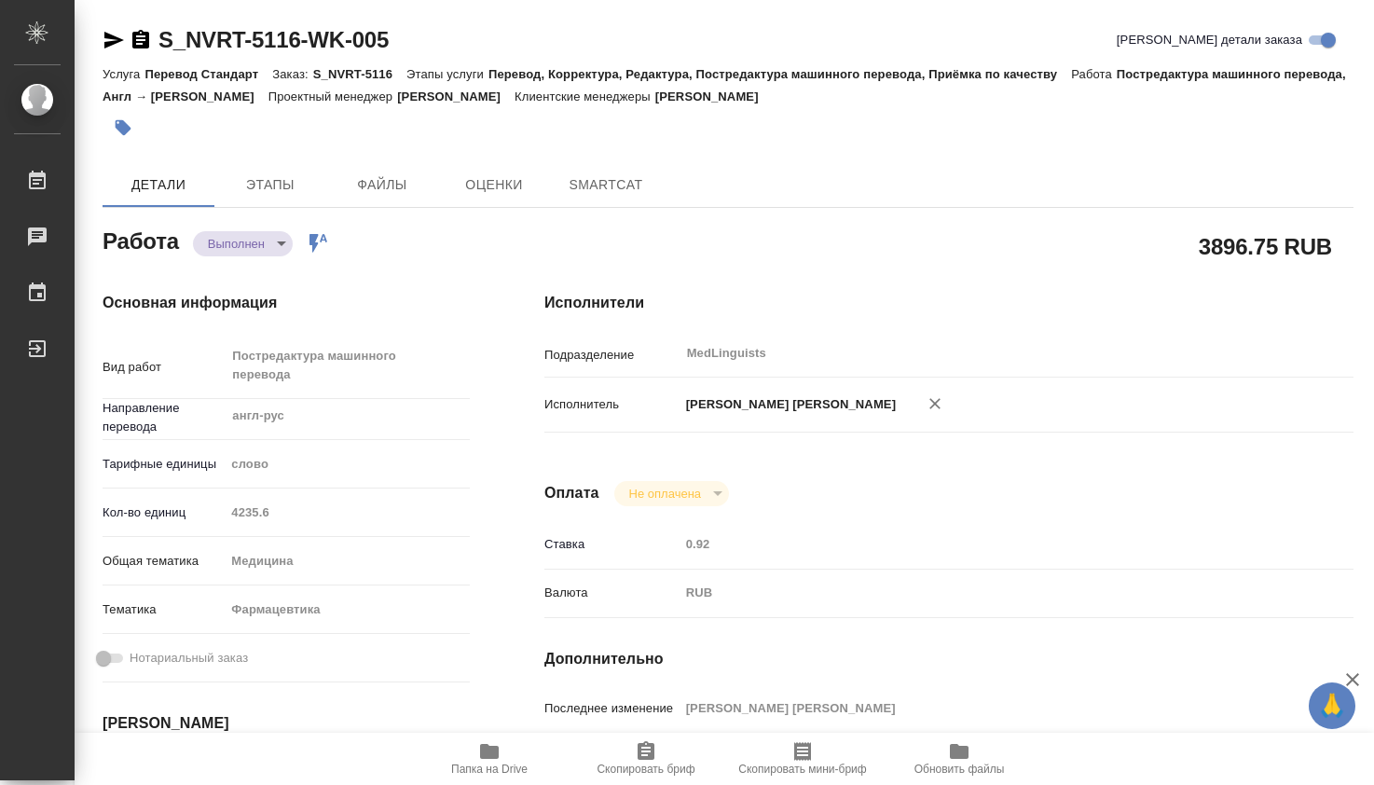
type textarea "x"
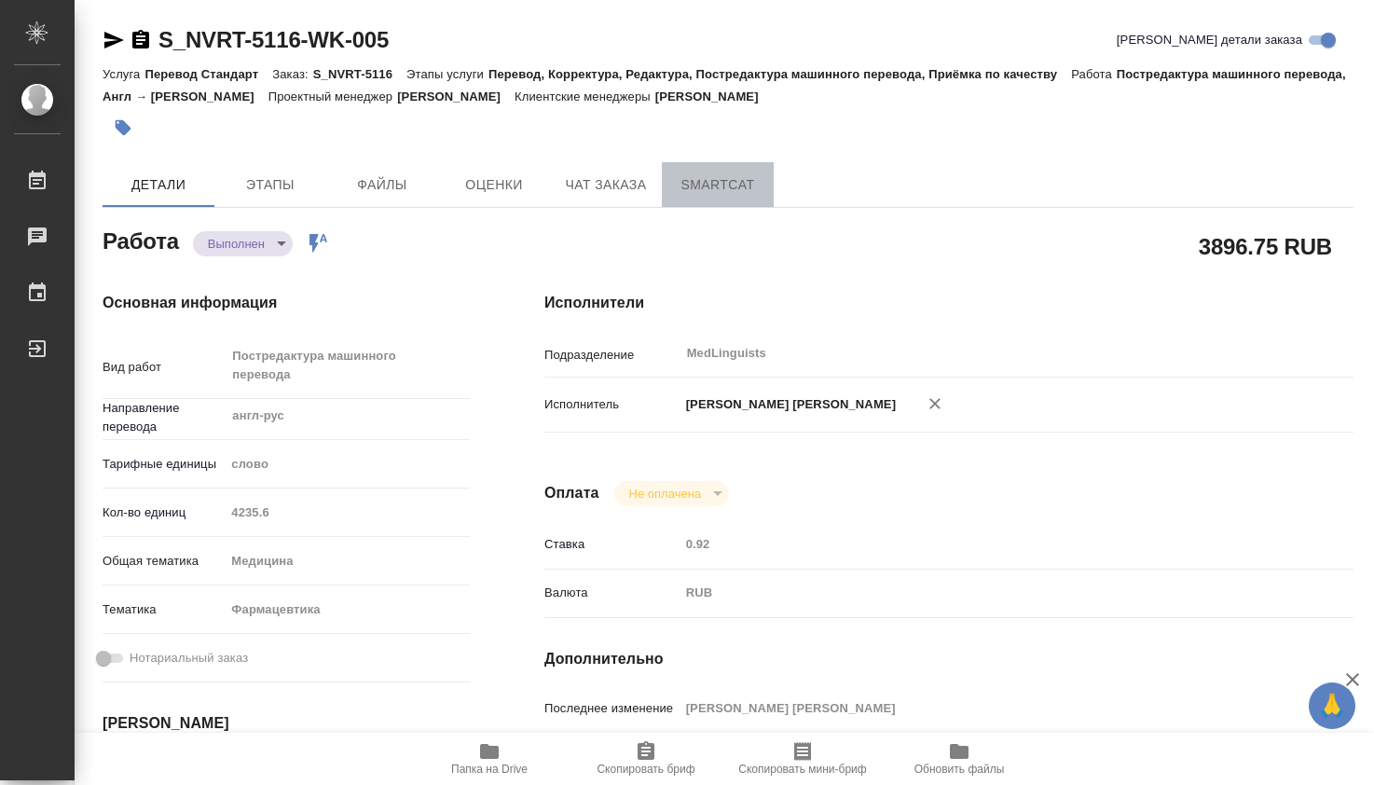
click at [710, 185] on span "SmartCat" at bounding box center [717, 184] width 89 height 23
type textarea "x"
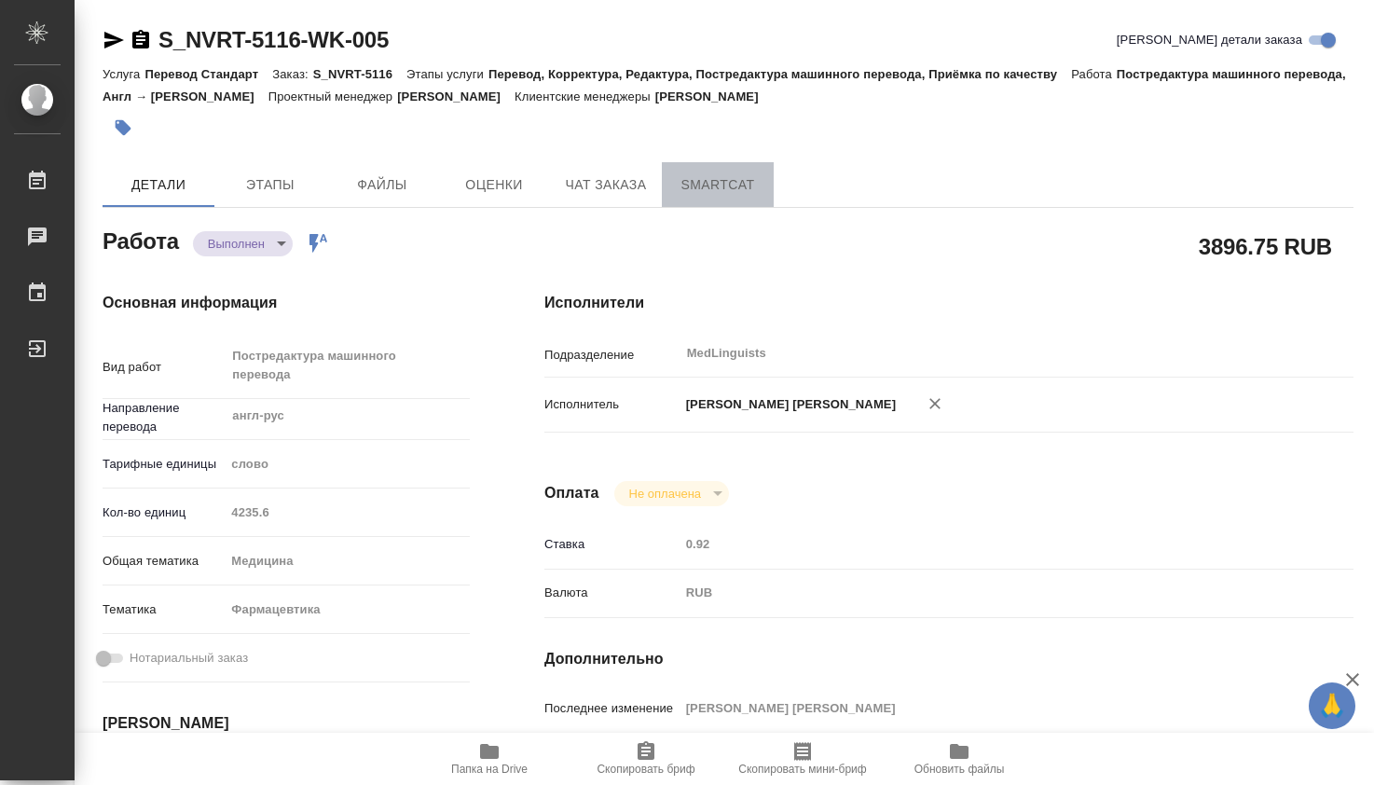
type textarea "x"
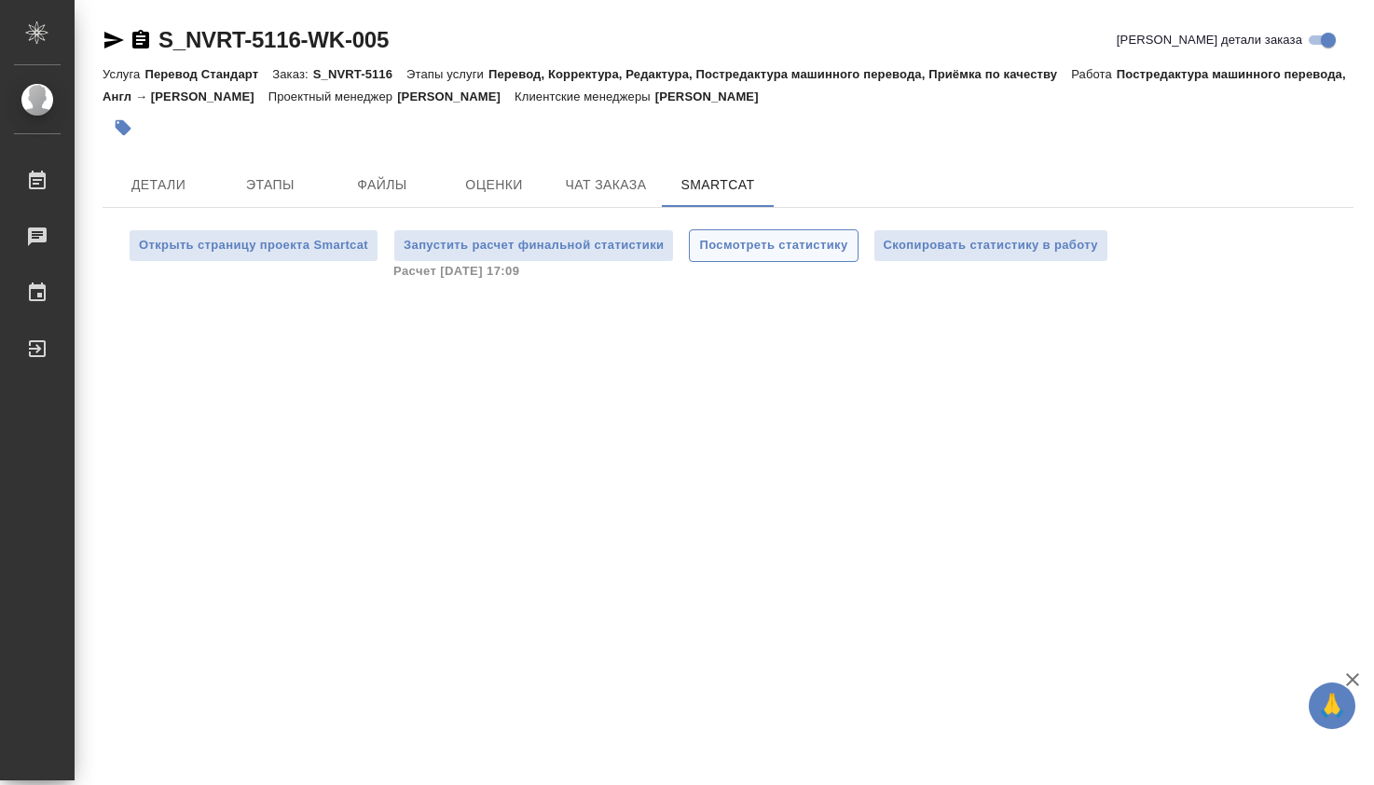
click at [780, 246] on span "Посмотреть статистику" at bounding box center [773, 245] width 148 height 21
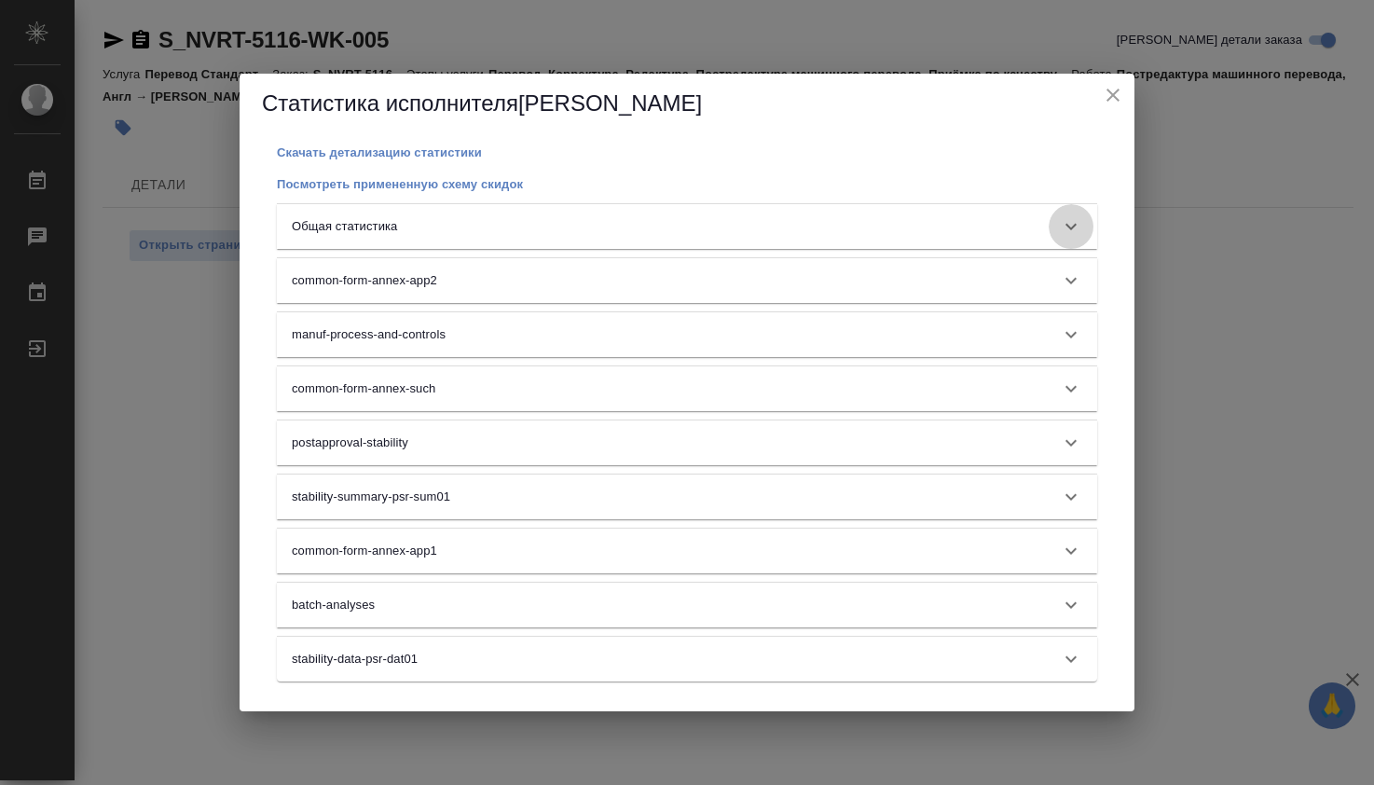
click at [1065, 229] on icon at bounding box center [1071, 226] width 22 height 22
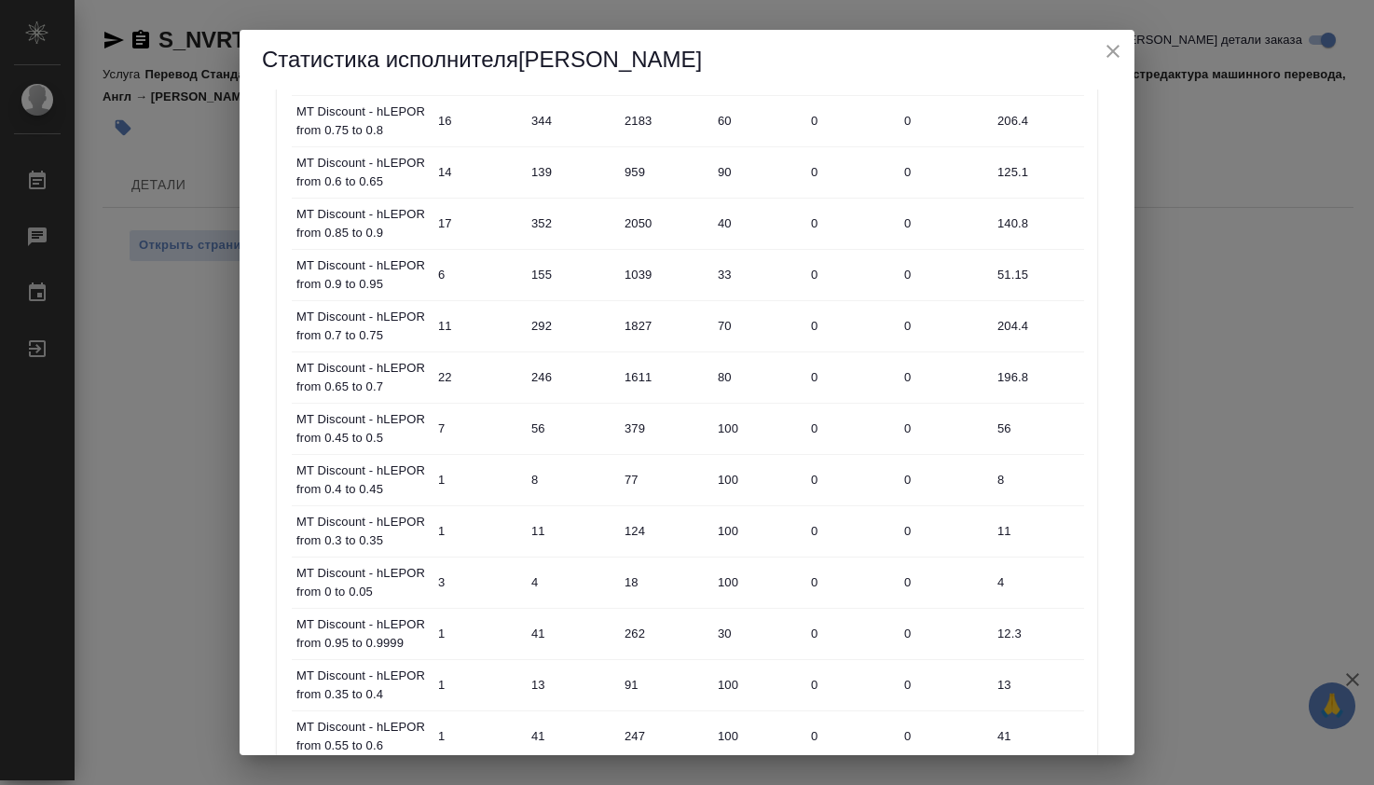
scroll to position [932, 0]
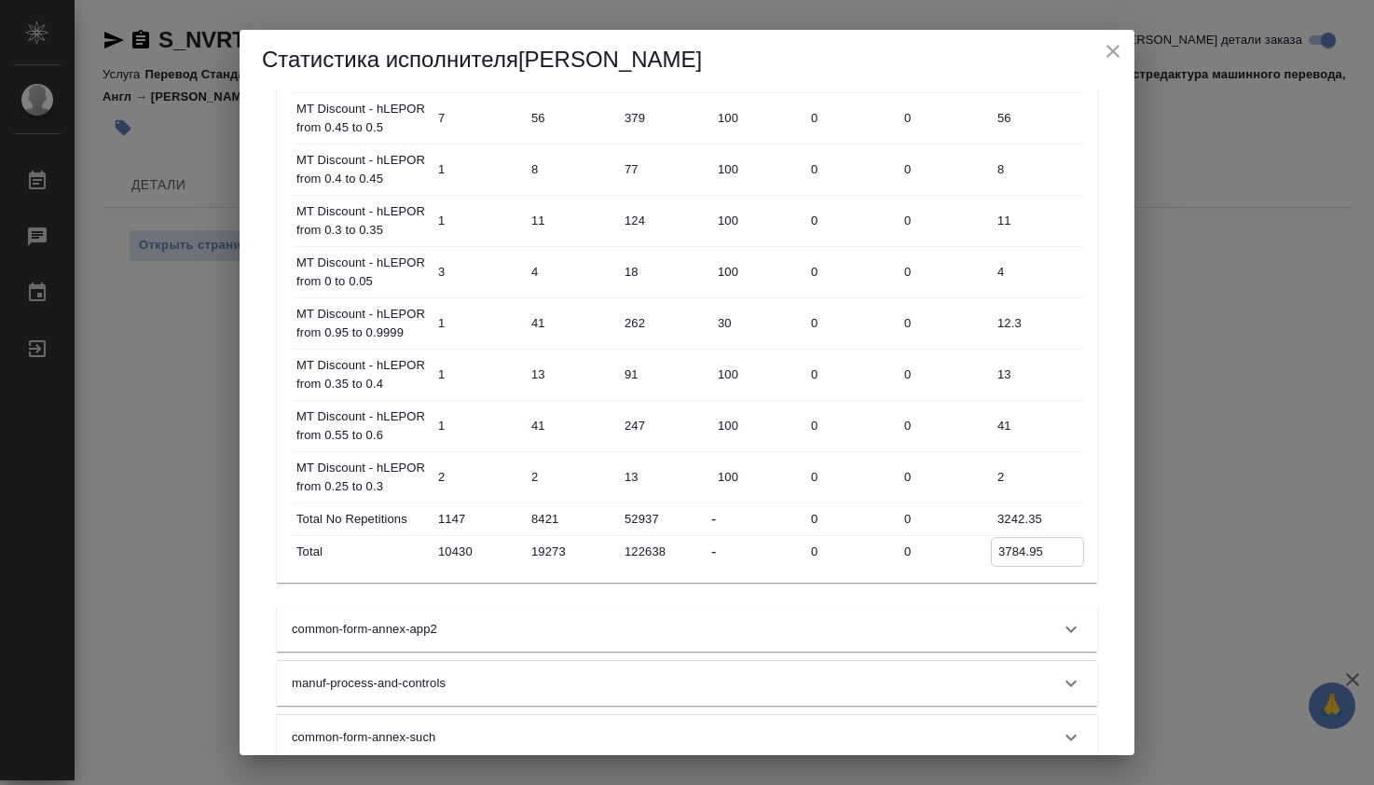
drag, startPoint x: 995, startPoint y: 556, endPoint x: 1078, endPoint y: 559, distance: 83.0
click at [1078, 559] on input "3784.95" at bounding box center [1037, 551] width 91 height 27
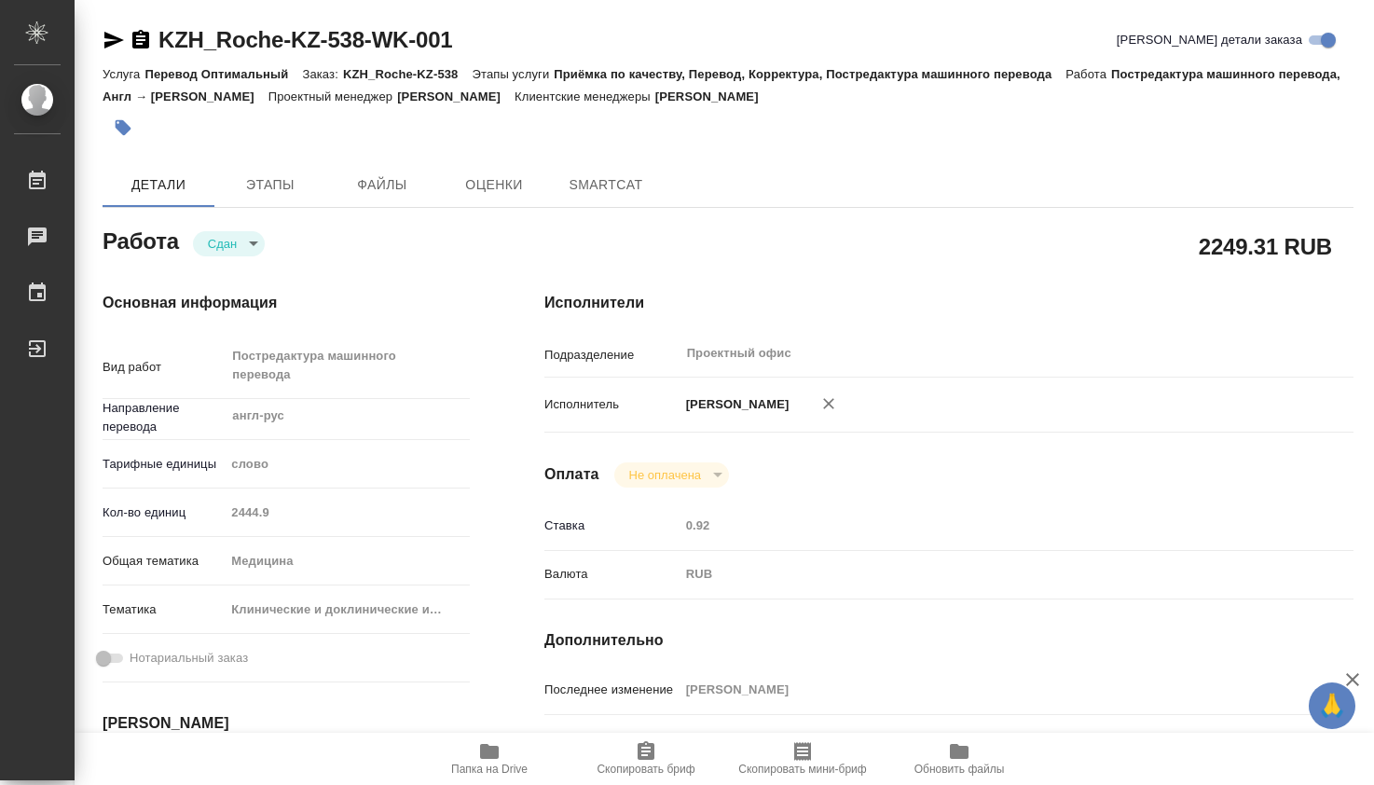
type textarea "x"
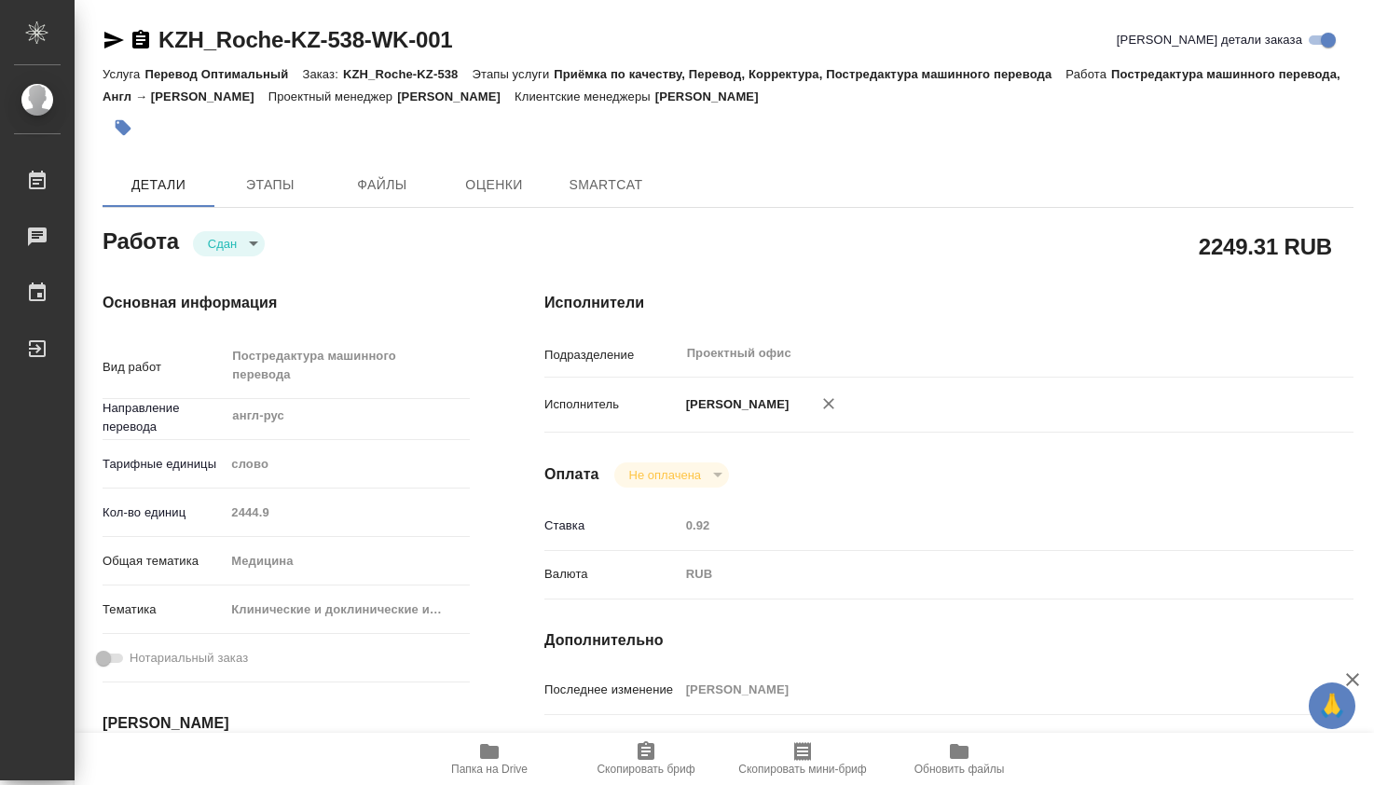
type textarea "x"
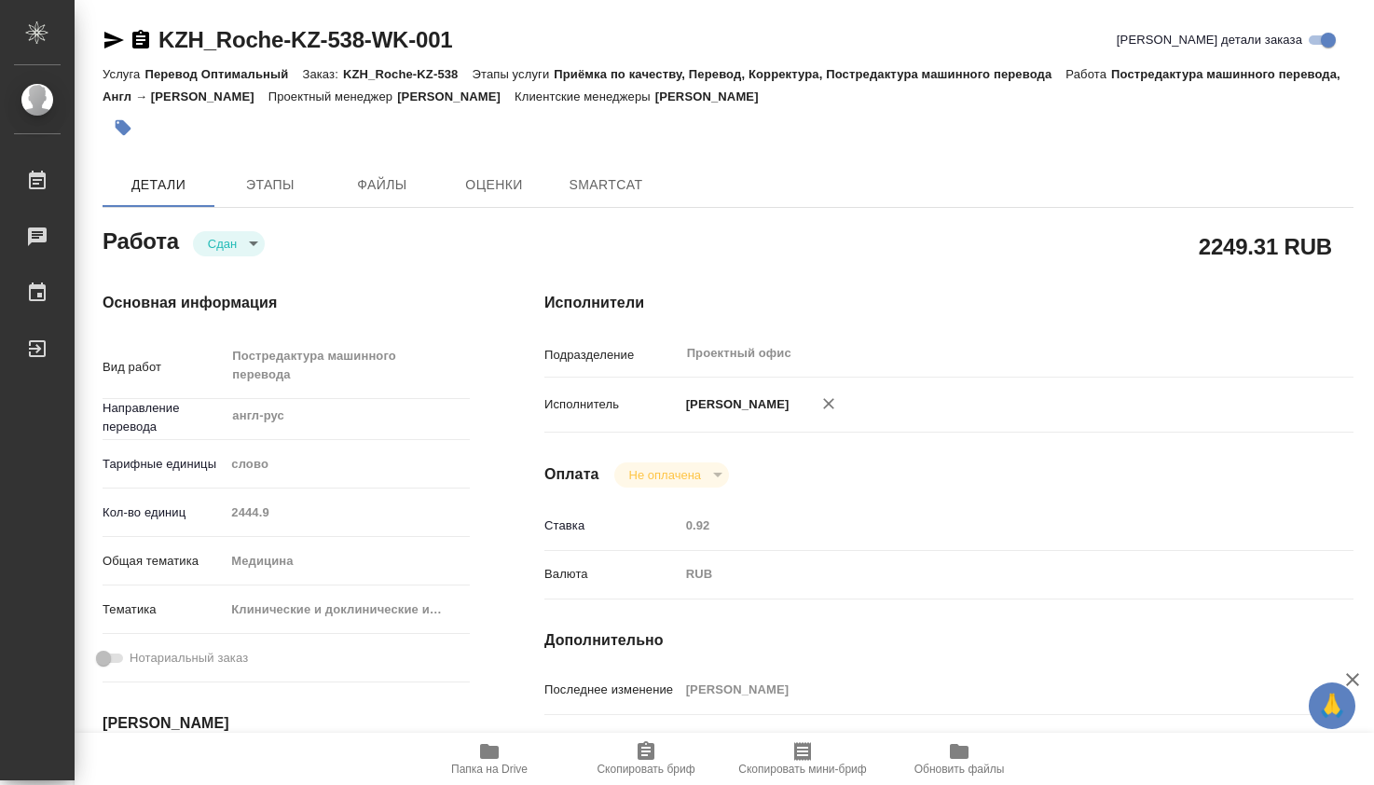
type textarea "x"
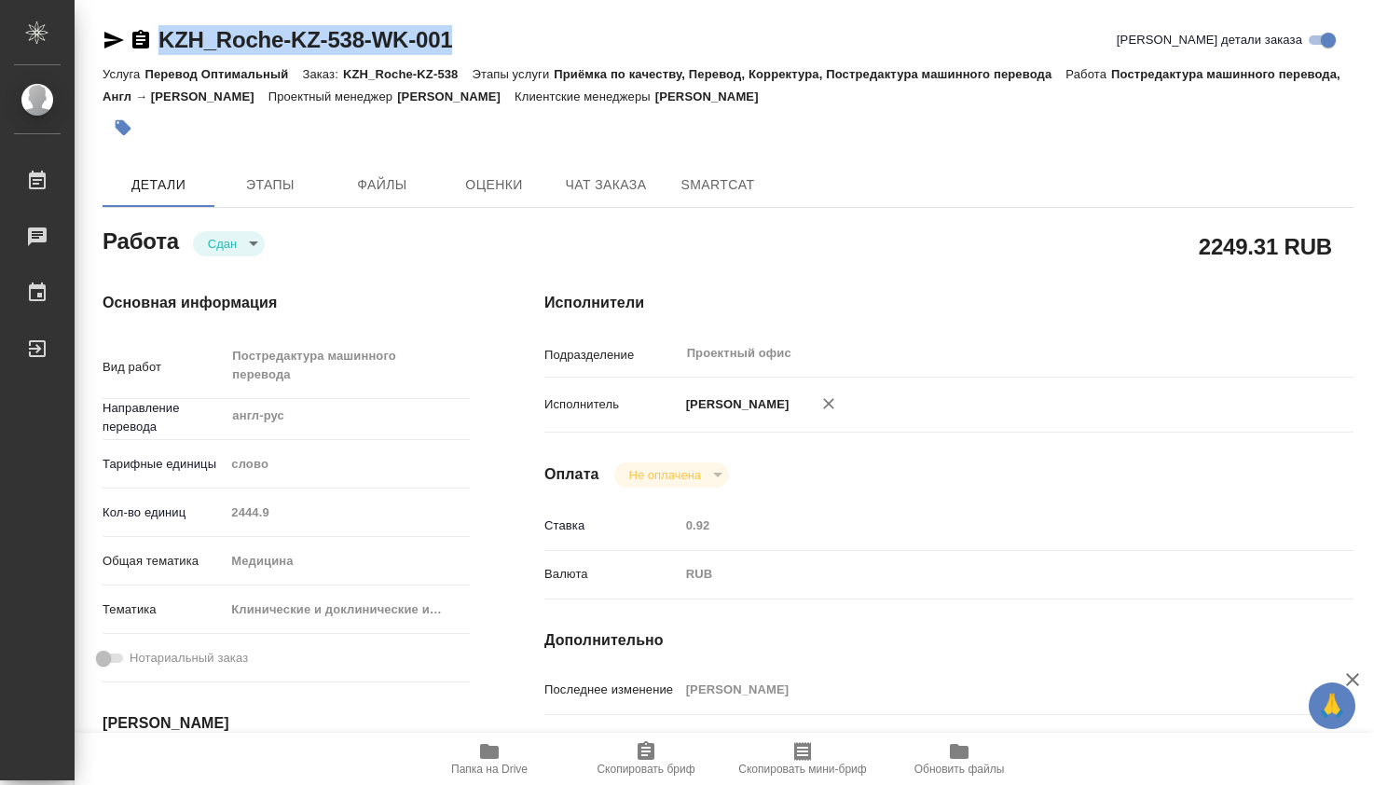
type textarea "x"
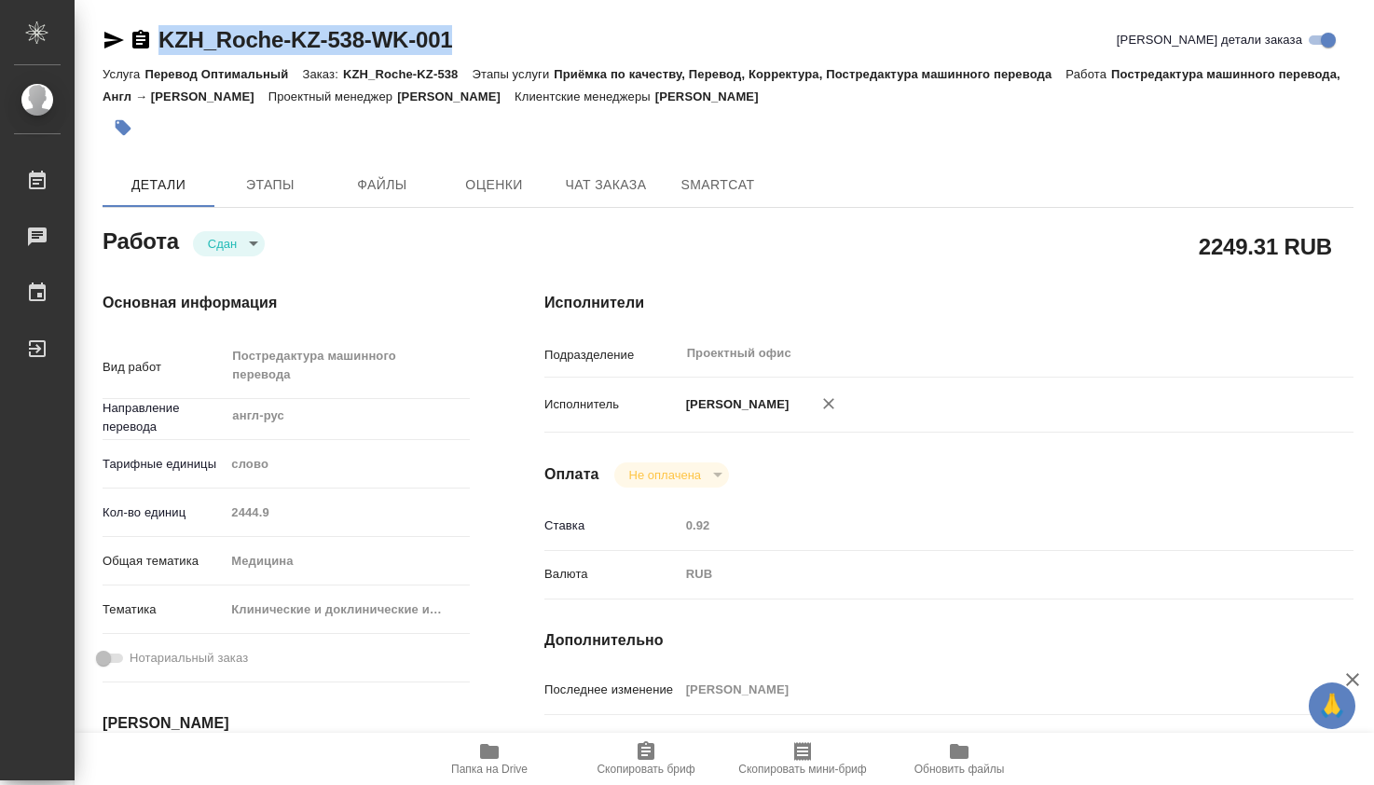
drag, startPoint x: 460, startPoint y: 37, endPoint x: 156, endPoint y: 40, distance: 304.7
click at [156, 40] on div "KZH_Roche-KZ-538-WK-001 Кратко детали заказа" at bounding box center [728, 40] width 1251 height 30
copy link "KZH_Roche-KZ-538-WK-001"
type textarea "x"
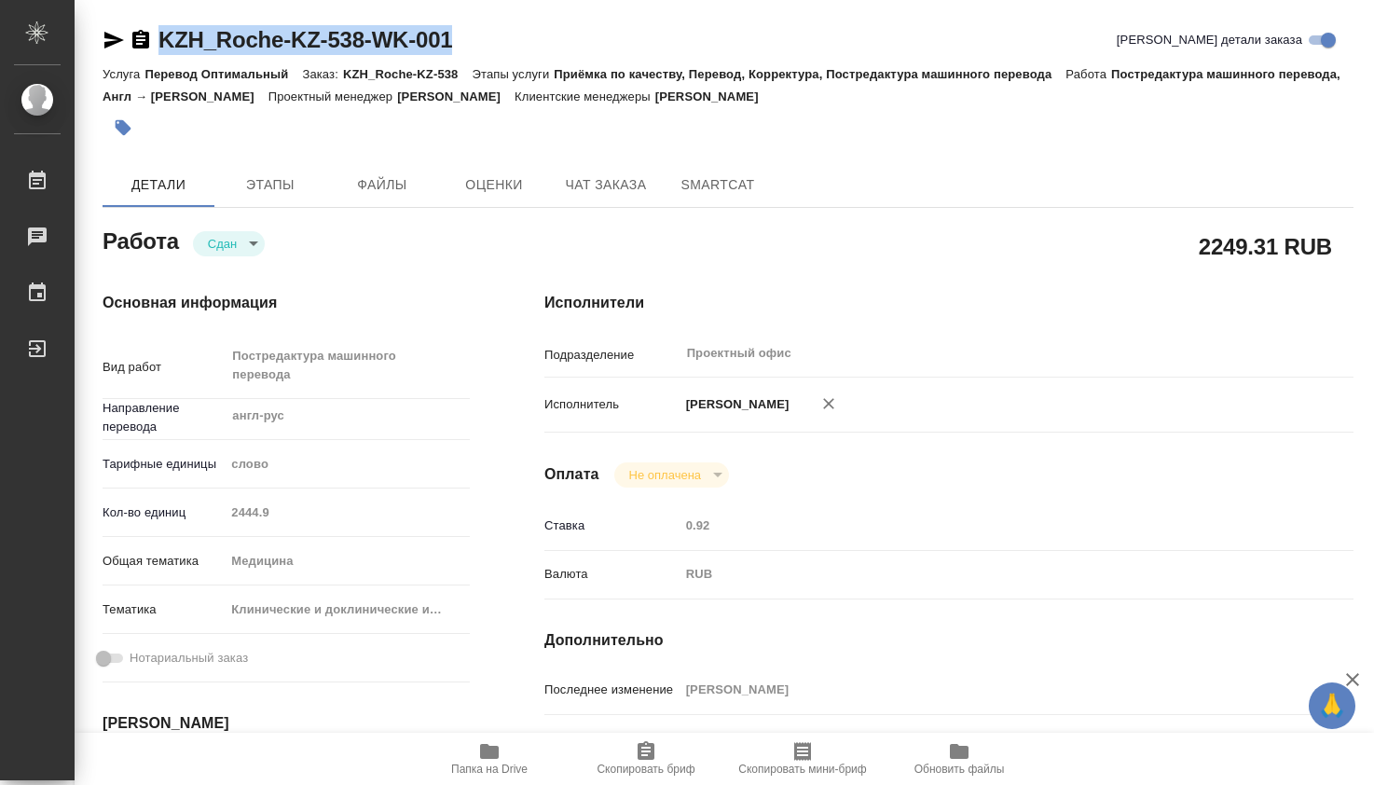
type textarea "x"
